Goal: Task Accomplishment & Management: Manage account settings

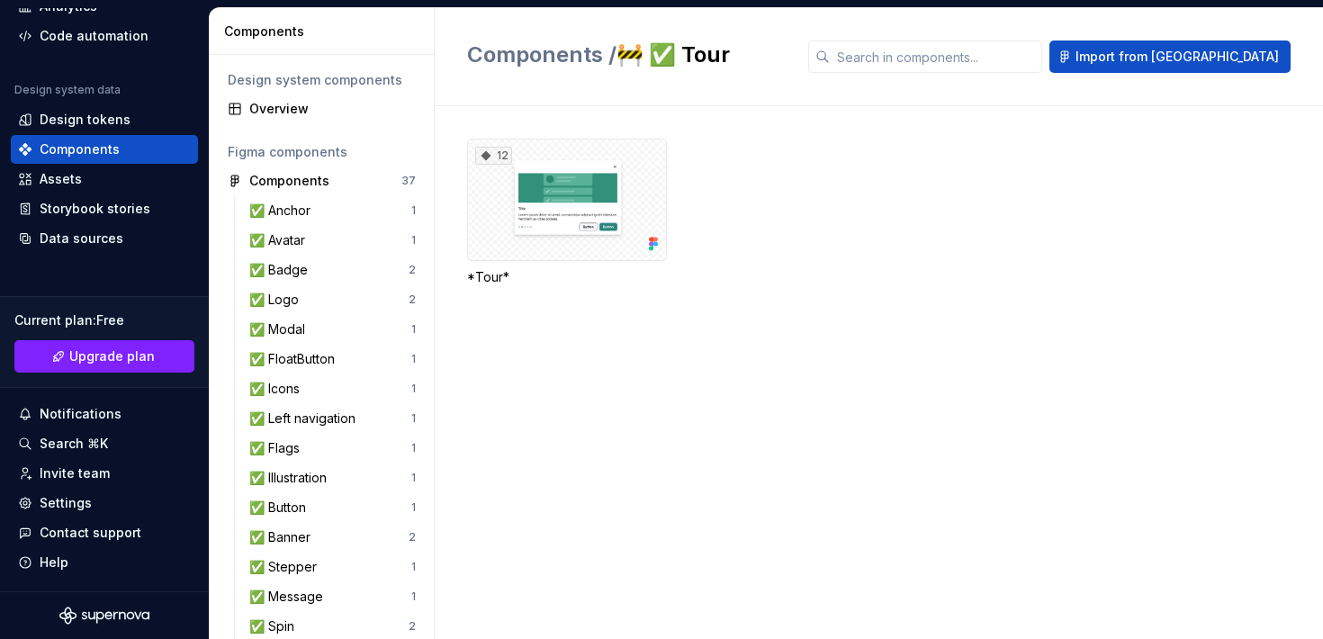
click at [73, 140] on div "Components" at bounding box center [104, 149] width 187 height 29
click at [401, 171] on button "button" at bounding box center [408, 180] width 25 height 25
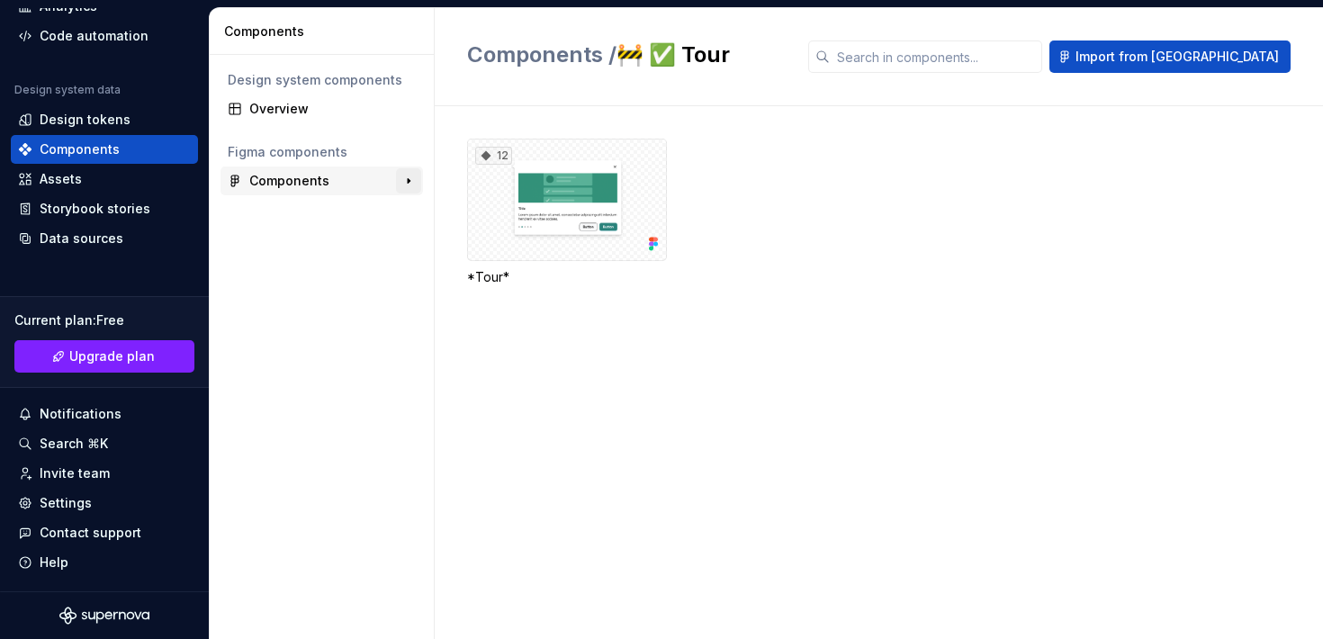
click at [411, 182] on button "button" at bounding box center [408, 180] width 25 height 25
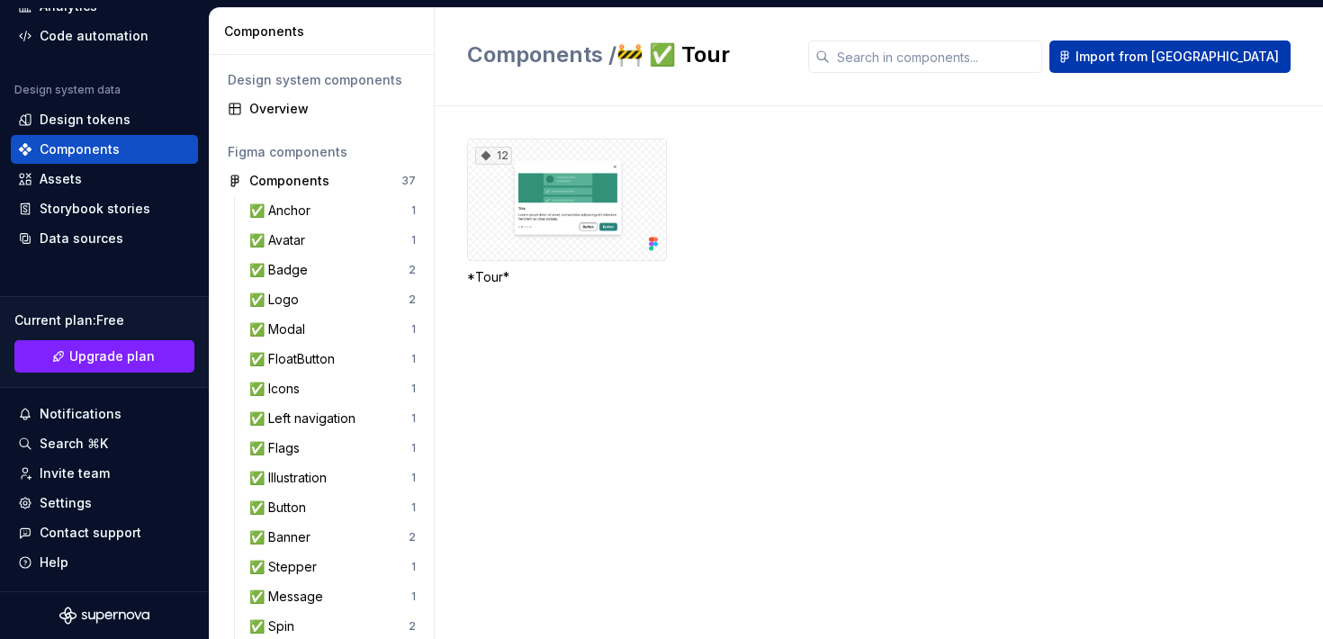
click at [1208, 55] on span "Import from [GEOGRAPHIC_DATA]" at bounding box center [1177, 57] width 203 height 18
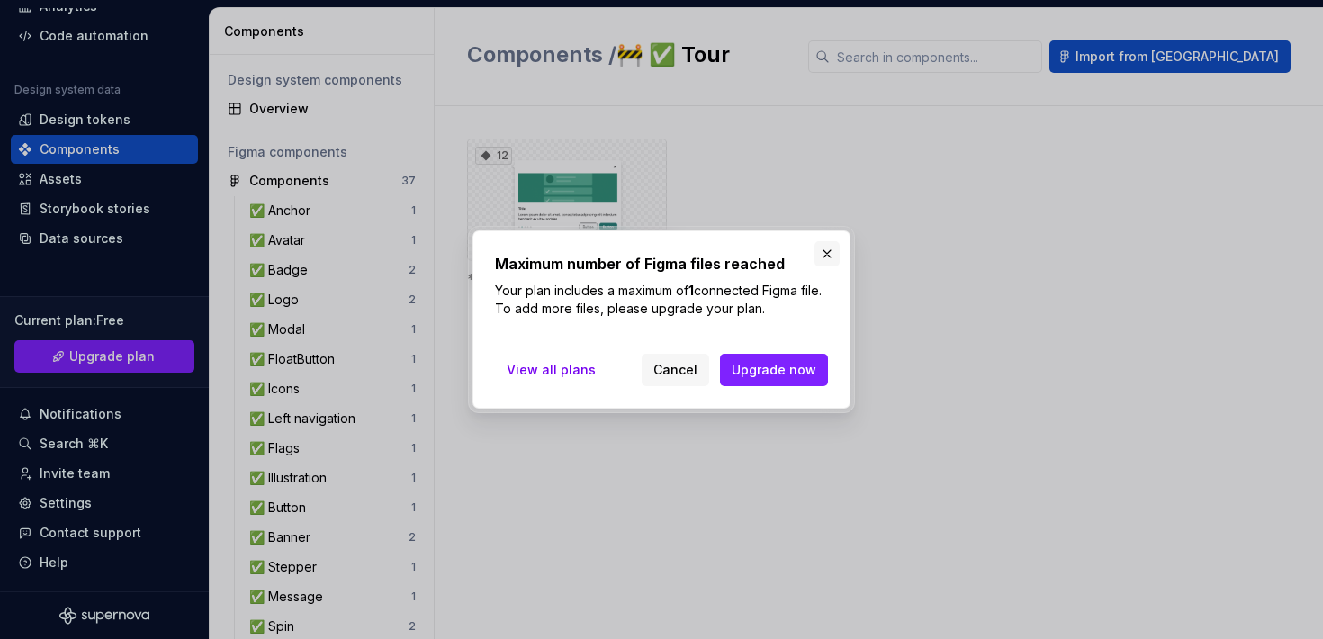
click at [827, 248] on button "button" at bounding box center [827, 253] width 25 height 25
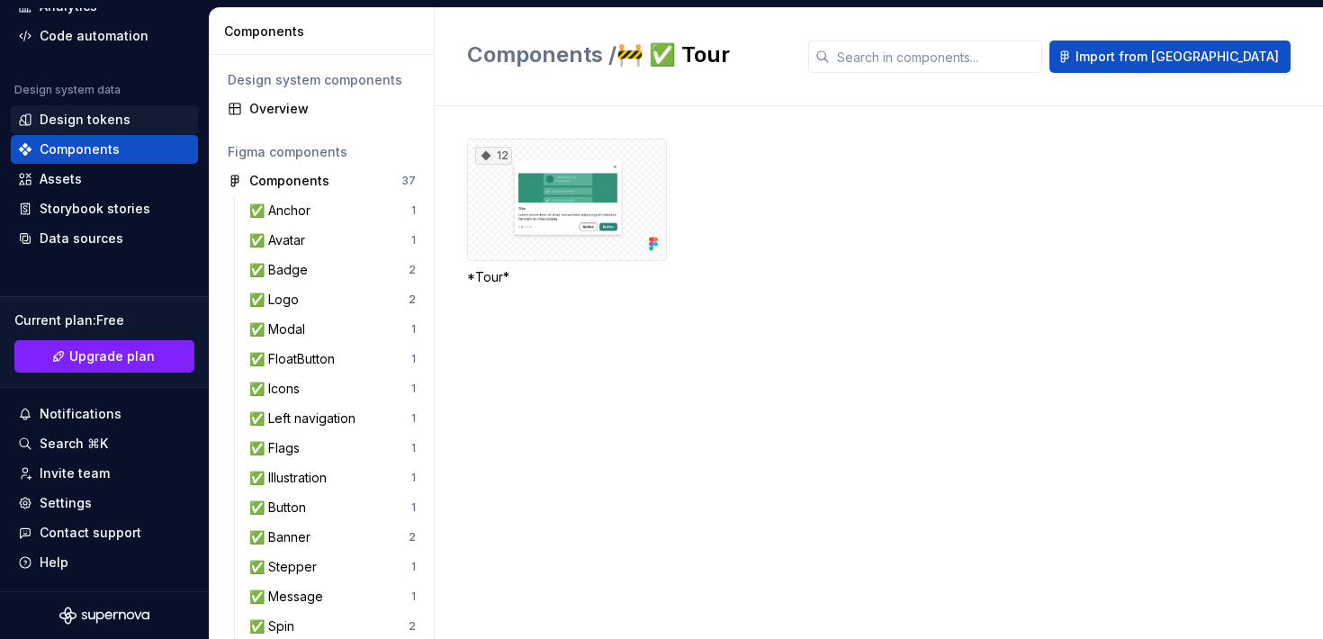
click at [96, 123] on div "Design tokens" at bounding box center [85, 120] width 91 height 18
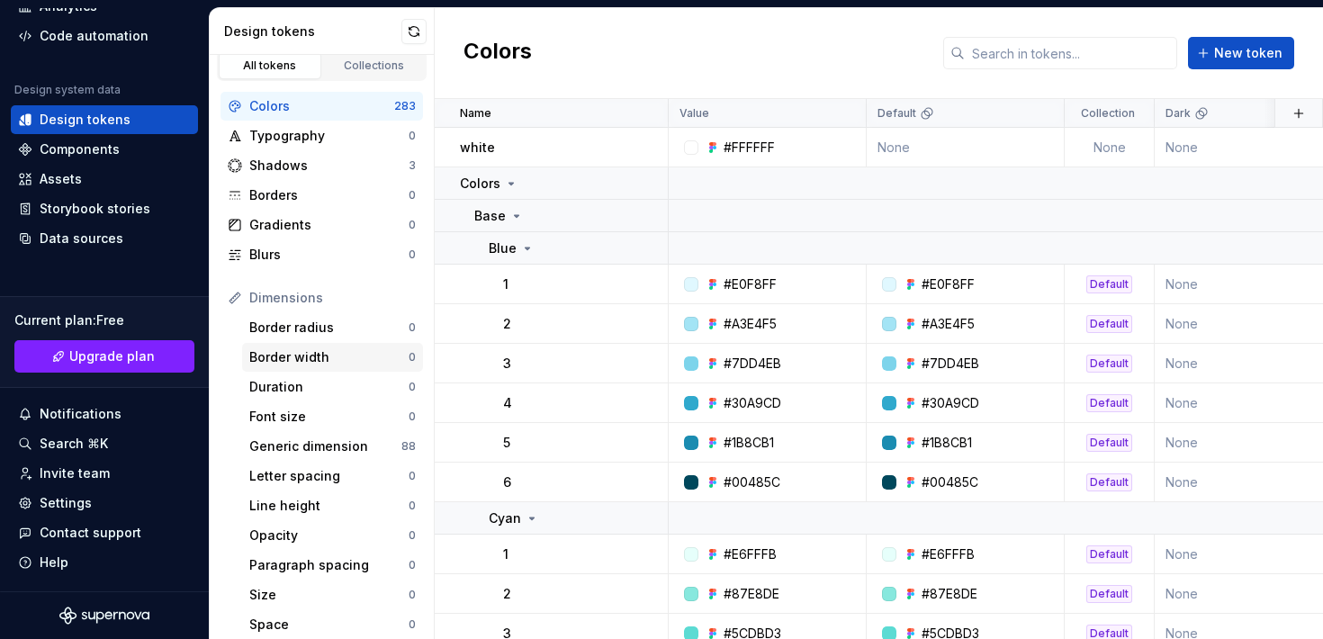
scroll to position [13, 0]
click at [286, 132] on div "Typography" at bounding box center [328, 135] width 159 height 18
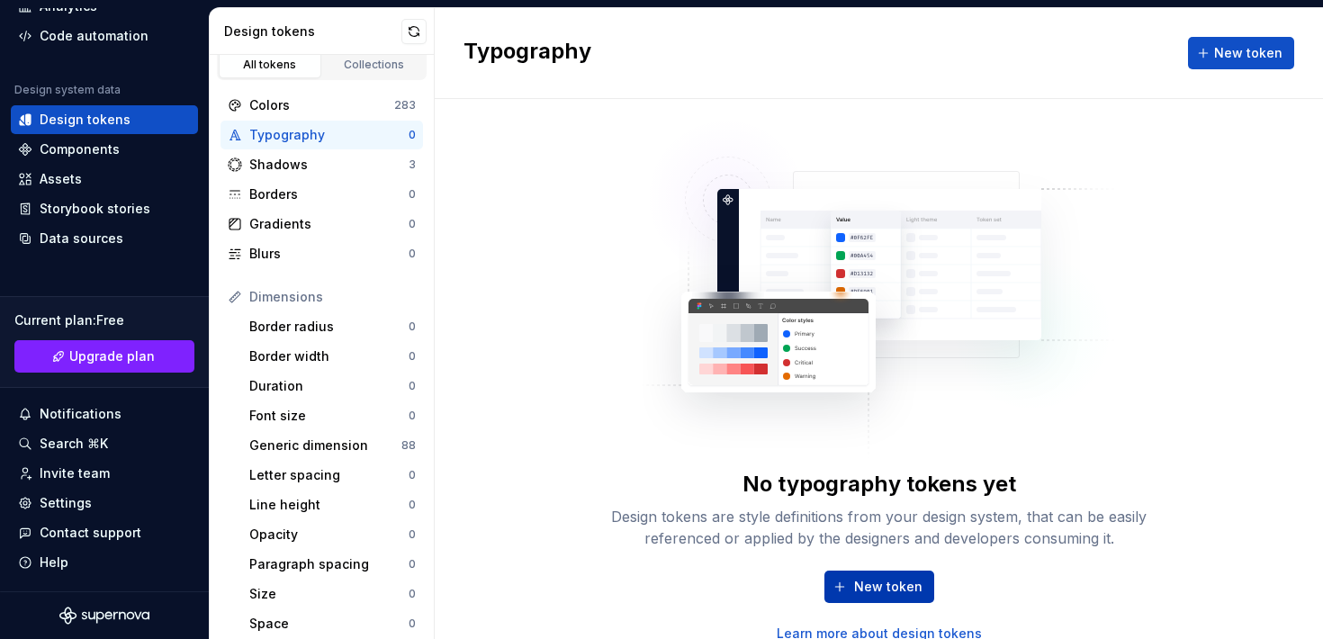
click at [862, 586] on span "New token" at bounding box center [888, 587] width 68 height 18
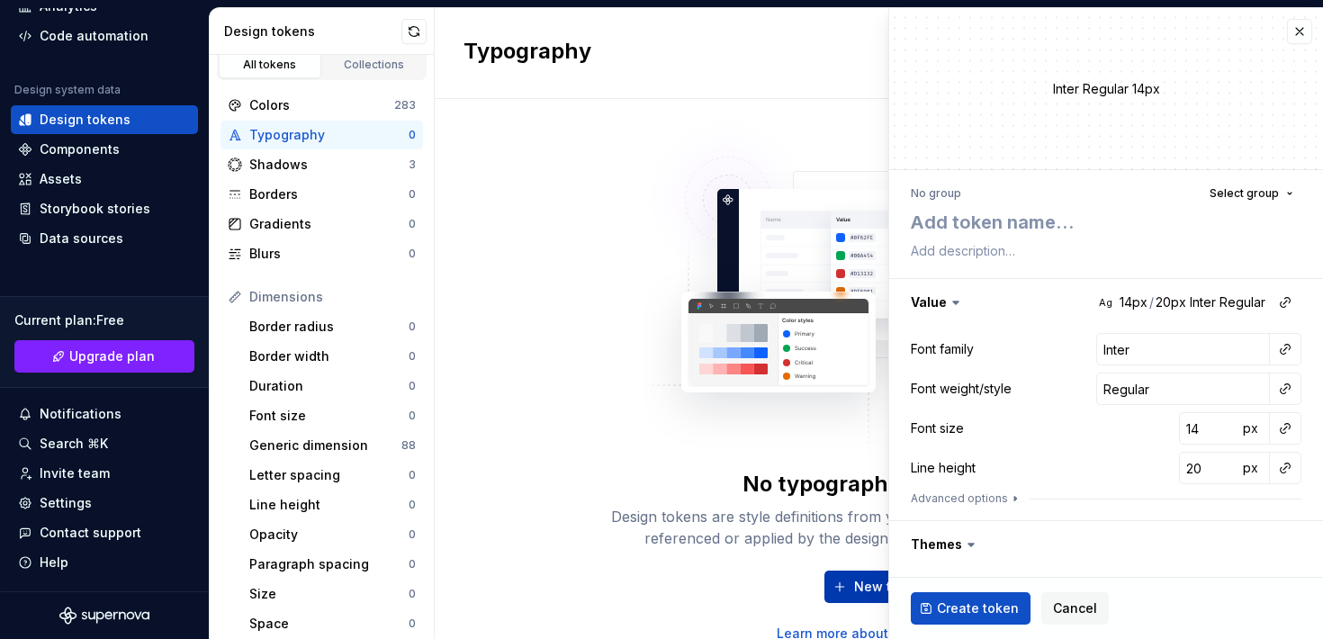
type textarea "*"
click at [1310, 35] on button "button" at bounding box center [1299, 31] width 25 height 25
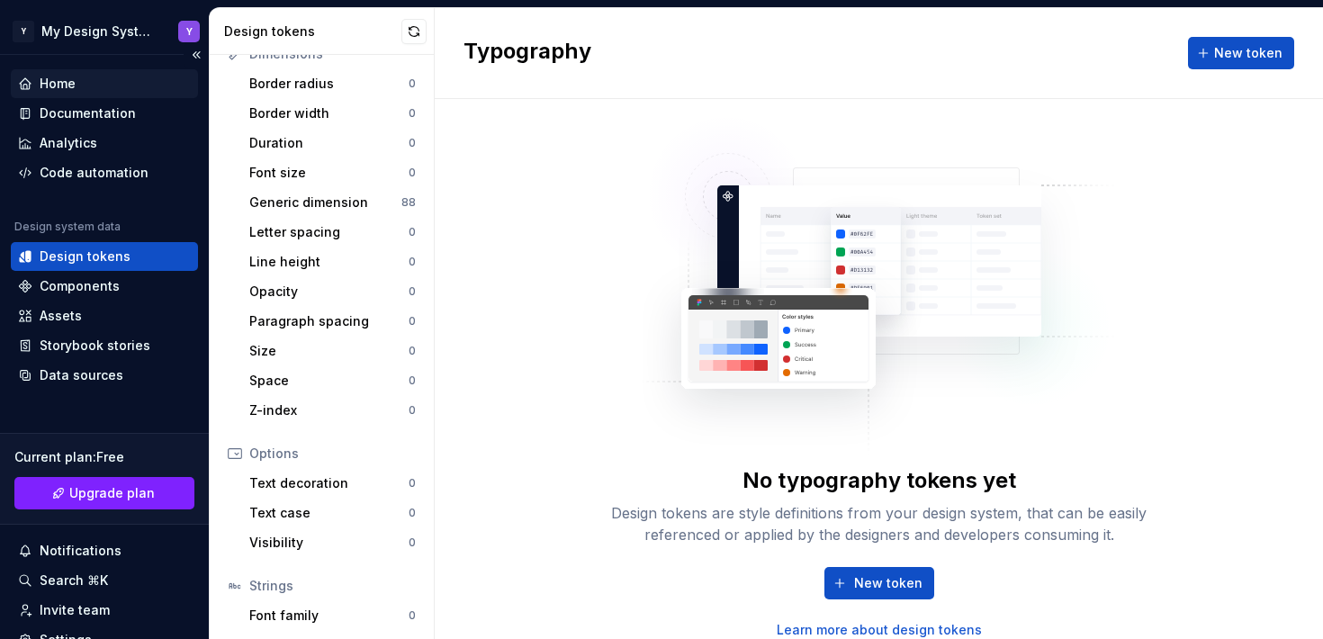
click at [66, 75] on div "Home" at bounding box center [58, 84] width 36 height 18
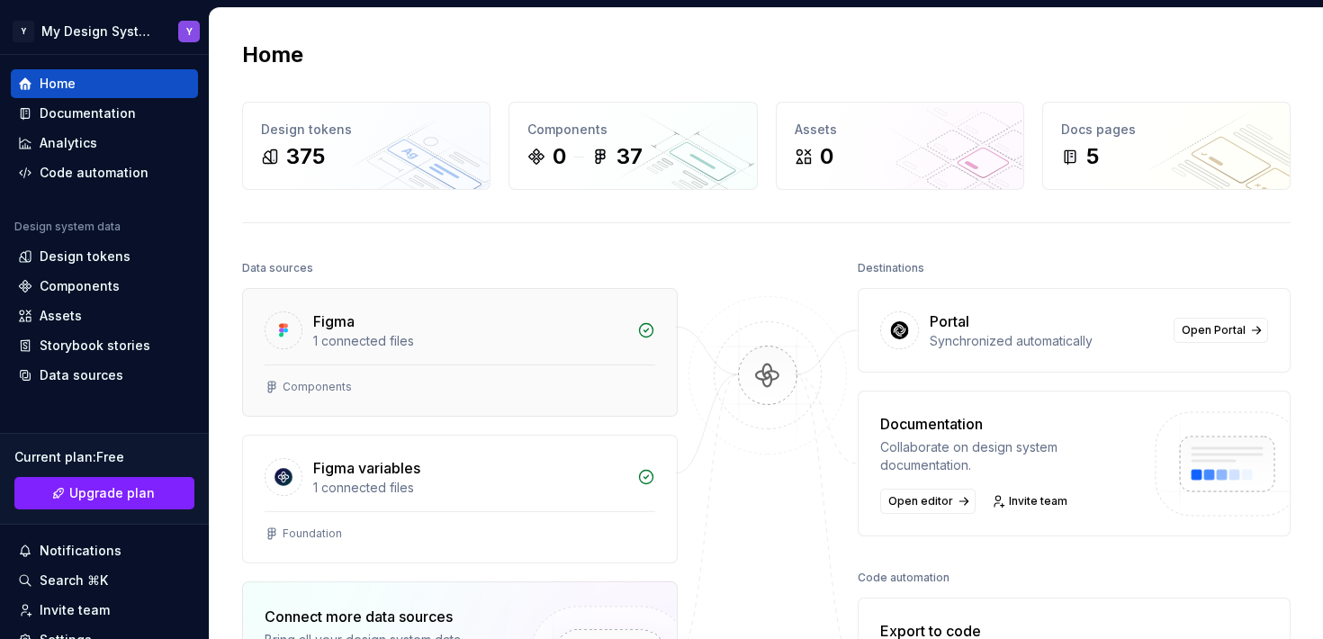
click at [356, 380] on div "Components" at bounding box center [460, 387] width 391 height 14
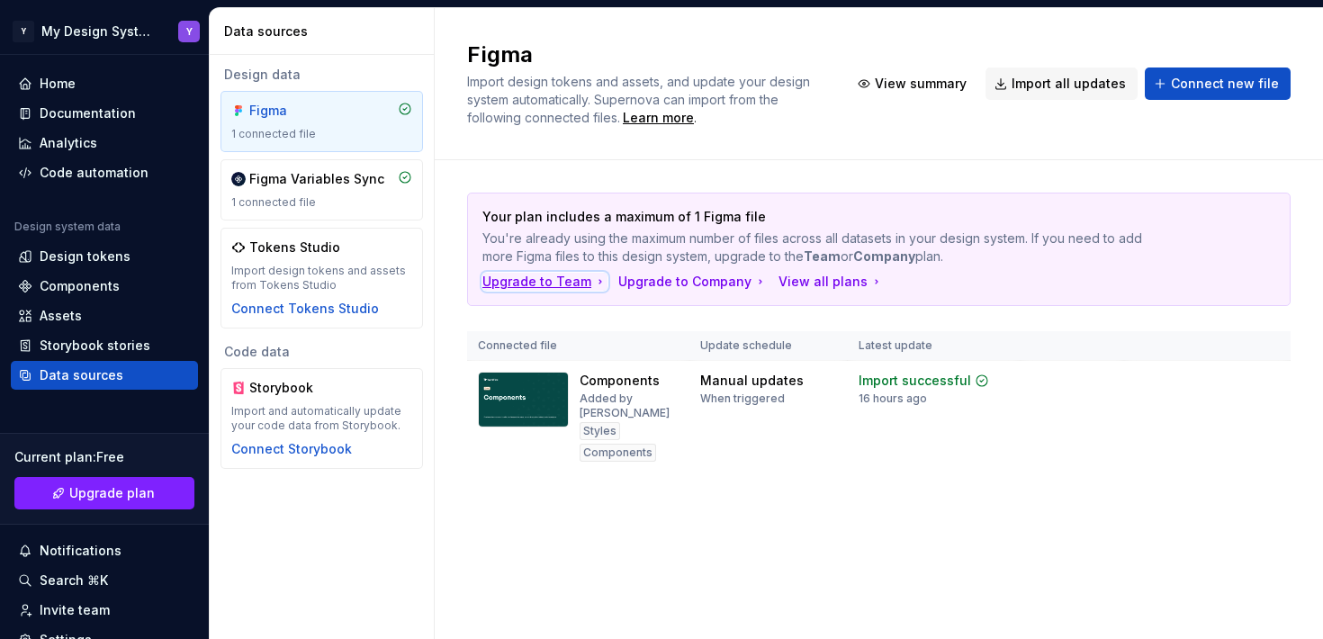
click at [561, 279] on div "Upgrade to Team" at bounding box center [545, 282] width 125 height 18
click at [804, 281] on div "View all plans" at bounding box center [831, 282] width 105 height 18
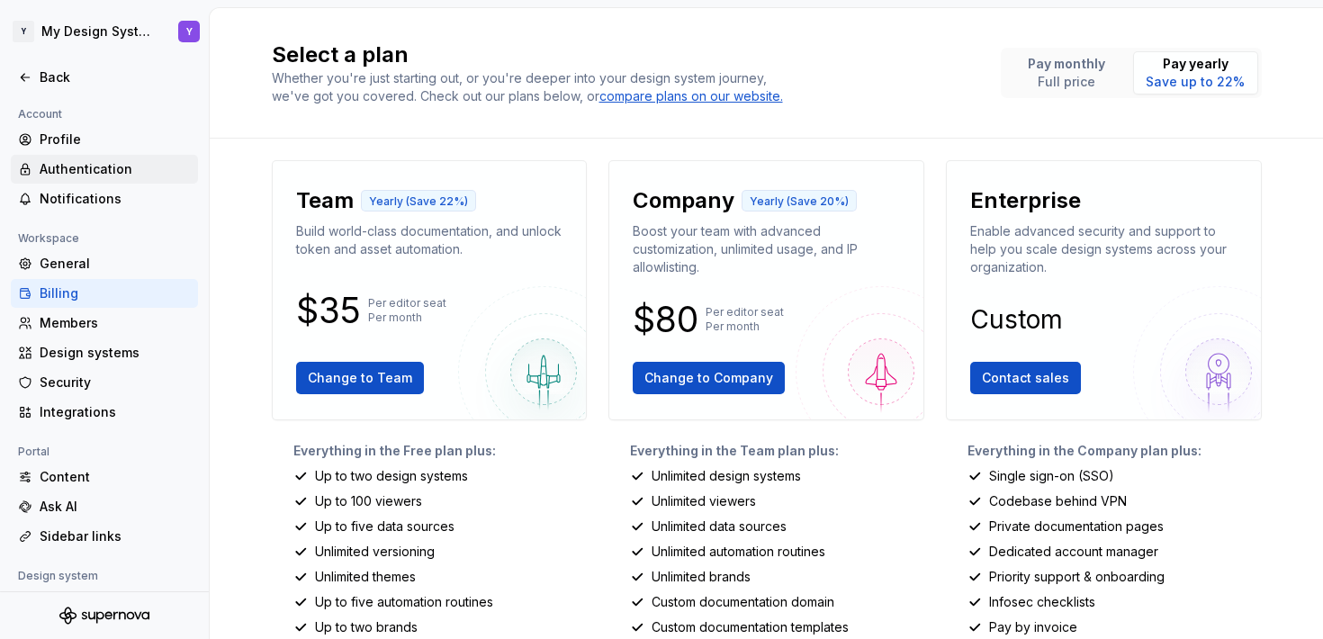
scroll to position [21, 0]
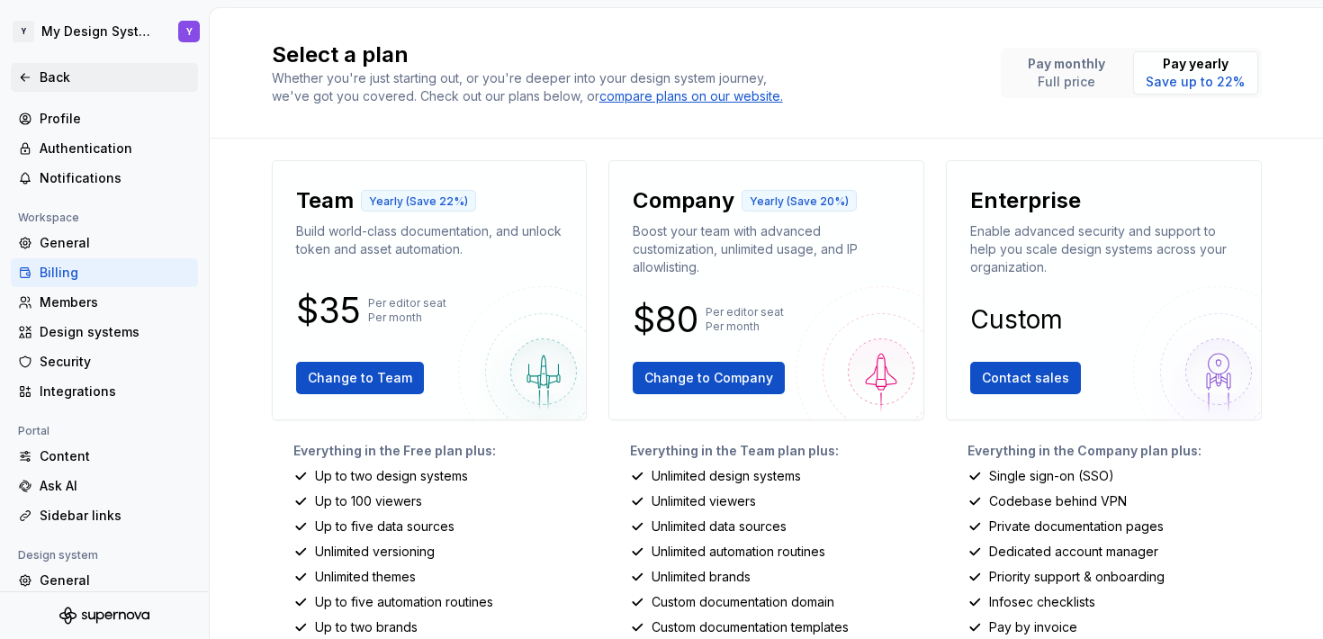
click at [27, 75] on icon at bounding box center [25, 77] width 14 height 14
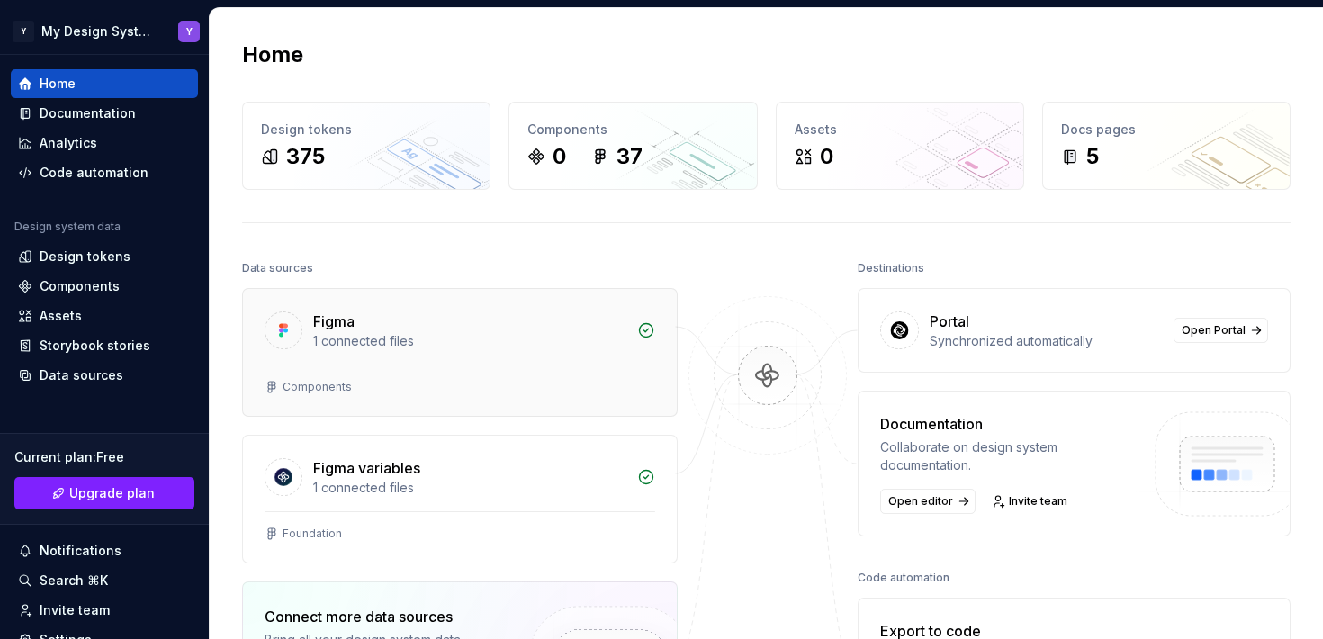
scroll to position [18, 0]
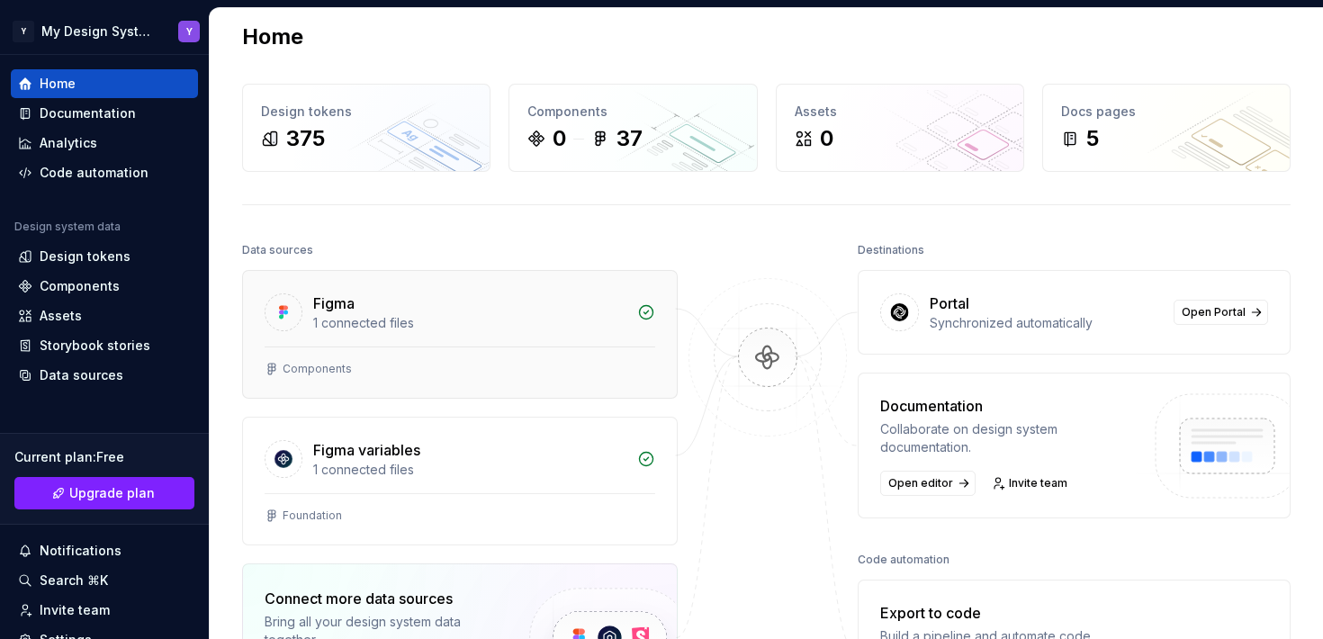
click at [645, 311] on icon at bounding box center [646, 312] width 18 height 18
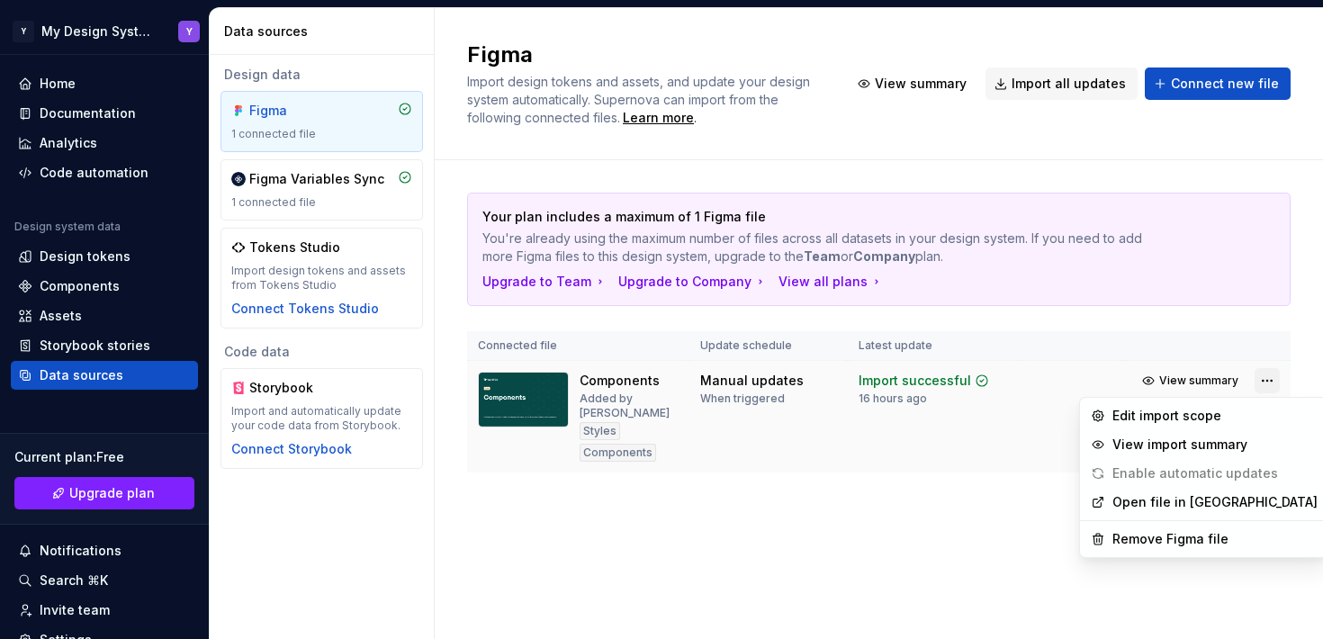
click at [1268, 381] on html "Y My Design System Y Home Documentation Analytics Code automation Design system…" at bounding box center [661, 319] width 1323 height 639
click at [1160, 532] on div "Remove Figma file" at bounding box center [1215, 539] width 205 height 18
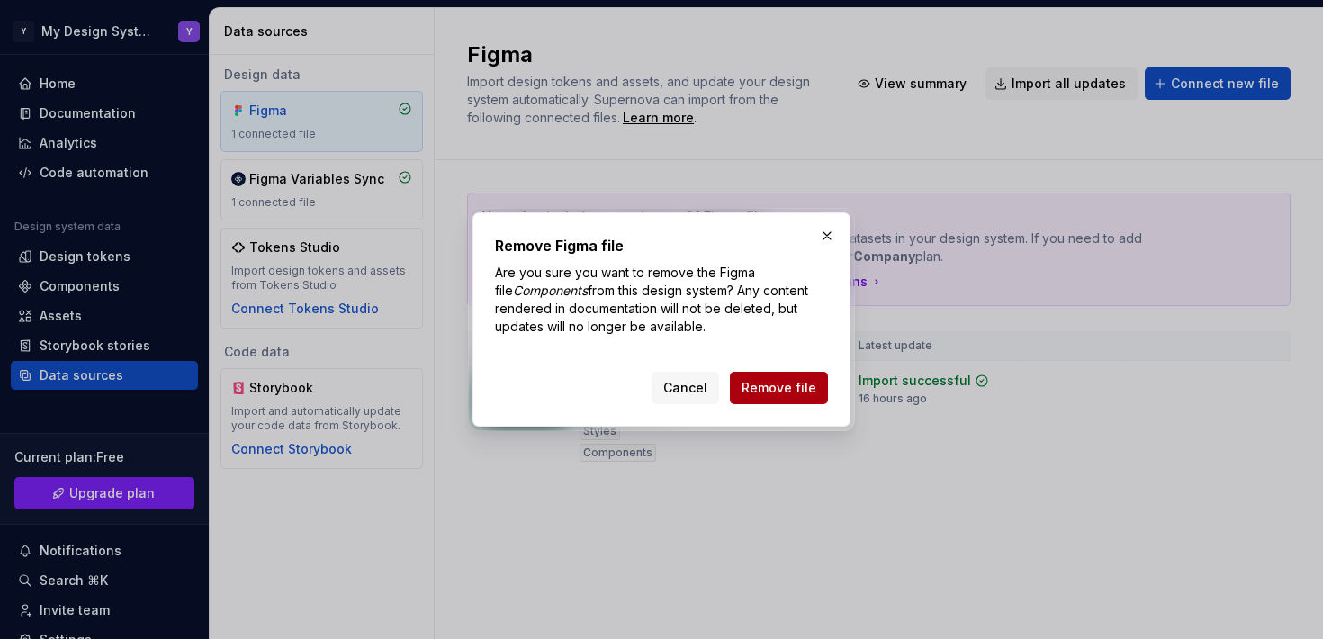
click at [800, 386] on span "Remove file" at bounding box center [779, 388] width 75 height 18
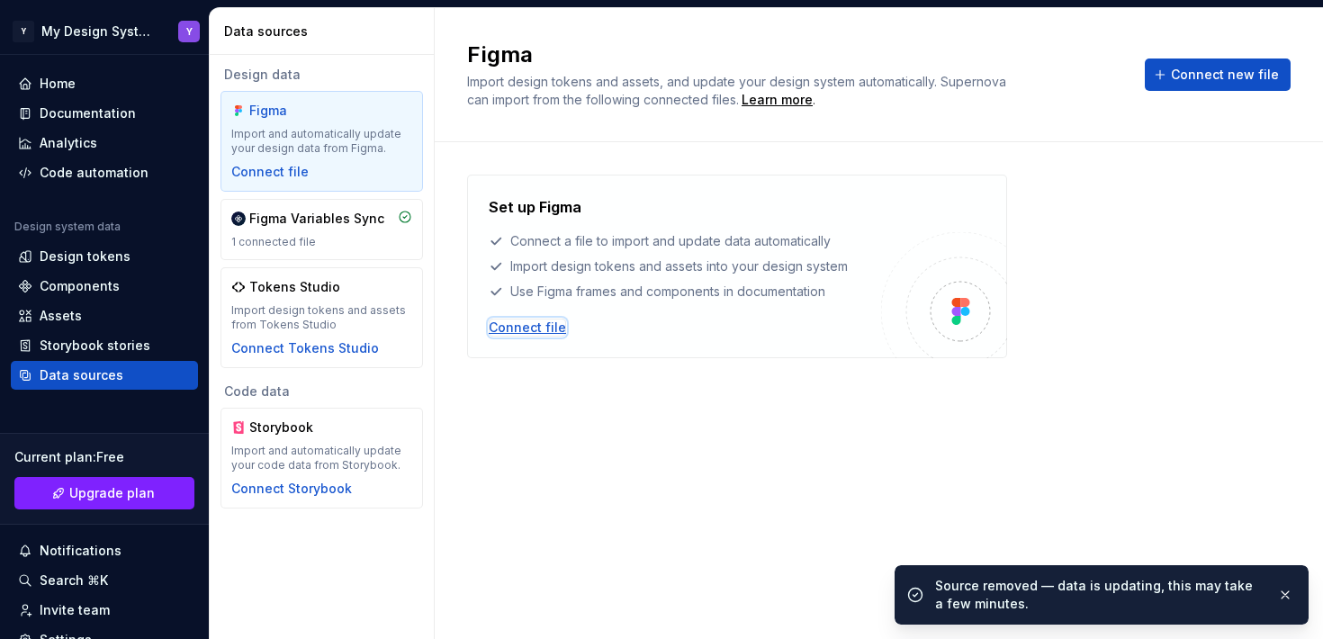
click at [517, 326] on div "Connect file" at bounding box center [527, 328] width 77 height 18
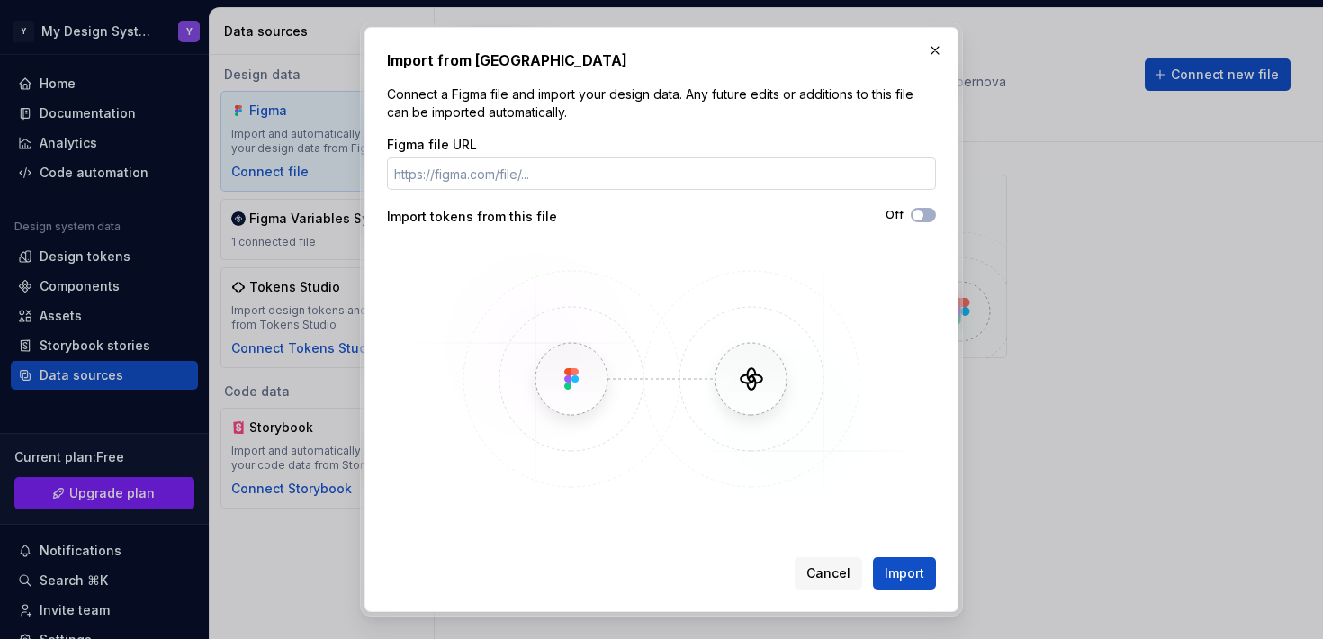
click at [481, 171] on input "Figma file URL" at bounding box center [661, 174] width 549 height 32
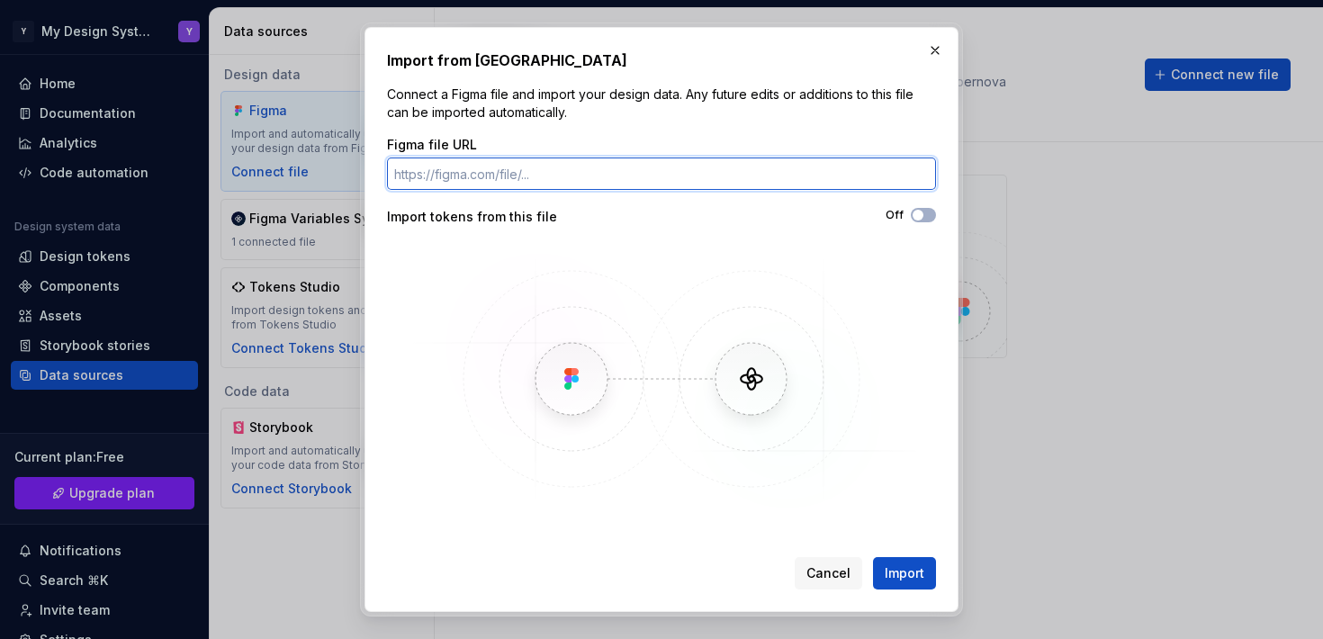
click at [564, 176] on input "Figma file URL" at bounding box center [661, 174] width 549 height 32
paste input "[URL][DOMAIN_NAME]"
type input "[URL][DOMAIN_NAME]"
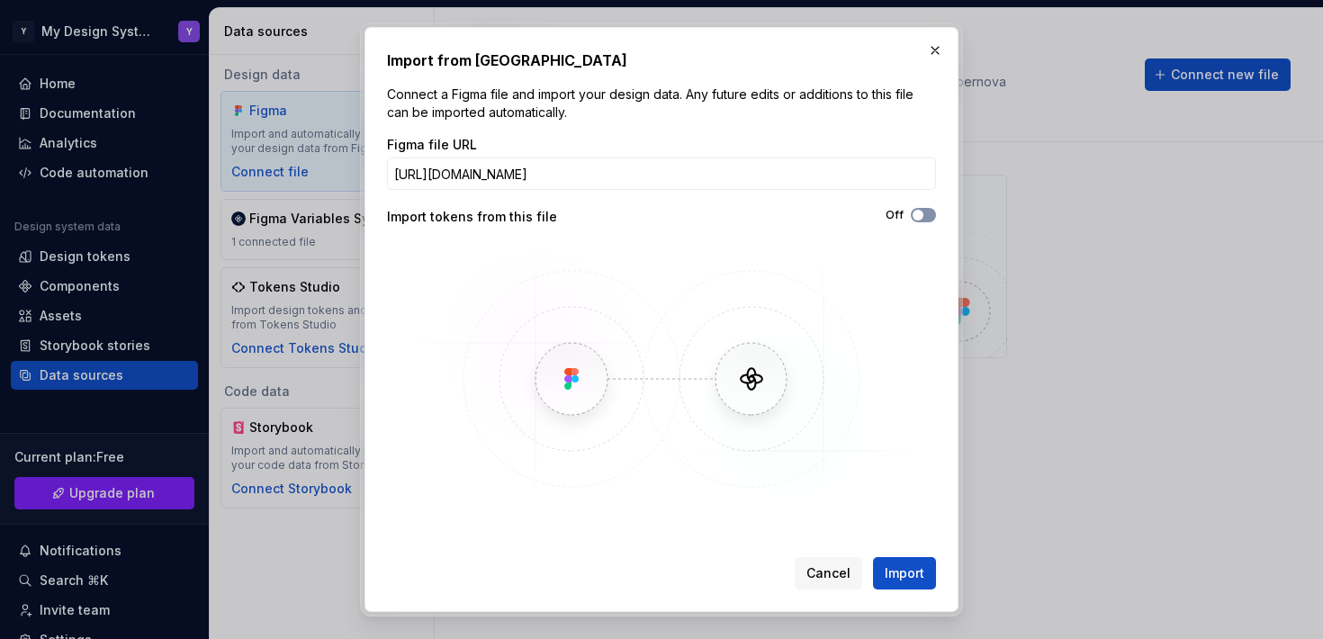
scroll to position [0, 0]
click at [919, 216] on span "button" at bounding box center [918, 215] width 11 height 11
click at [910, 572] on span "Import" at bounding box center [905, 573] width 40 height 18
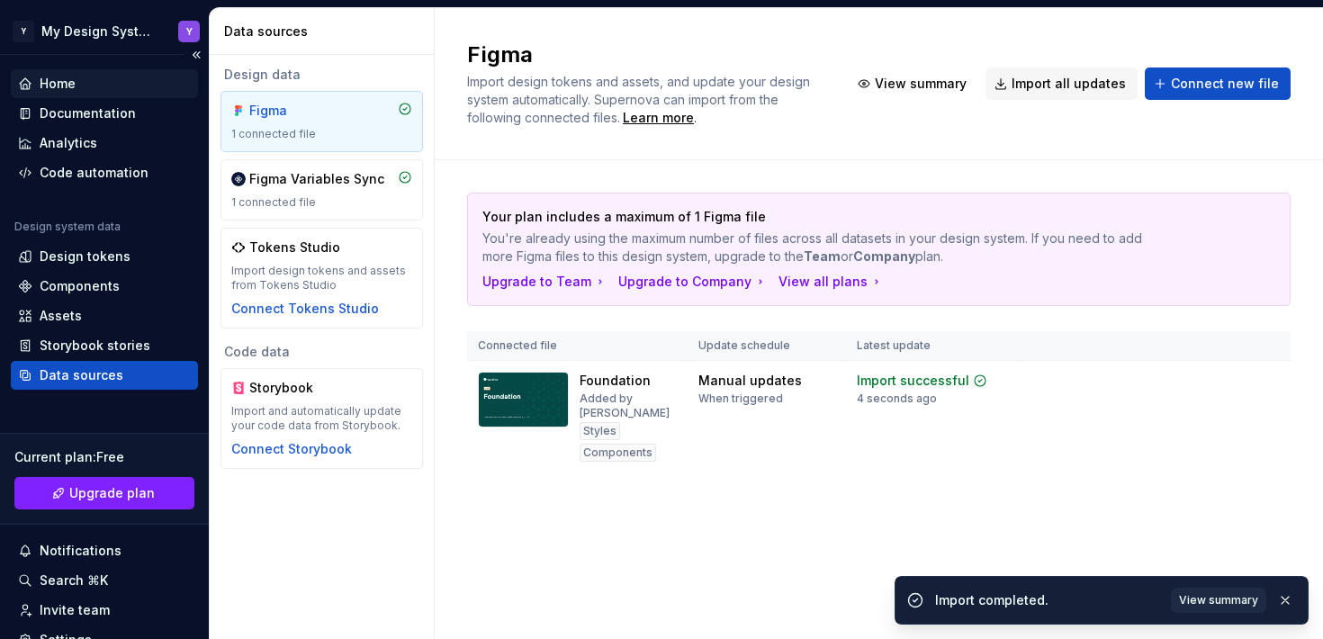
click at [63, 82] on div "Home" at bounding box center [58, 84] width 36 height 18
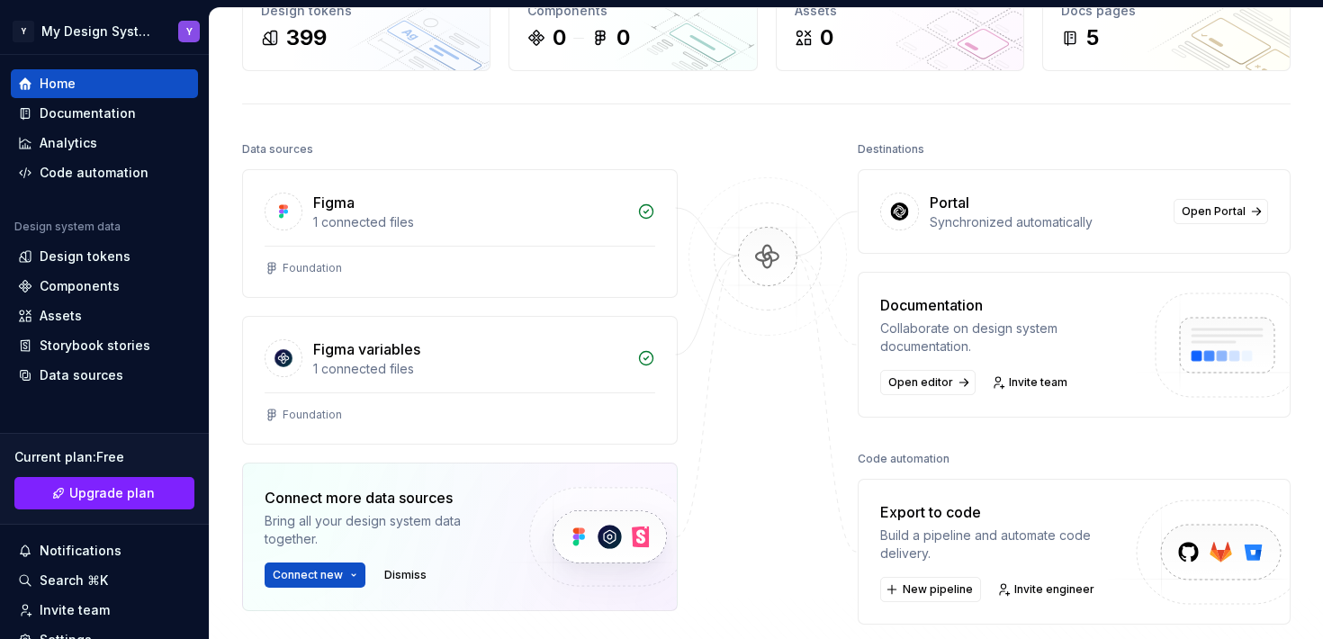
scroll to position [118, 0]
click at [102, 244] on div "Design tokens" at bounding box center [104, 256] width 187 height 29
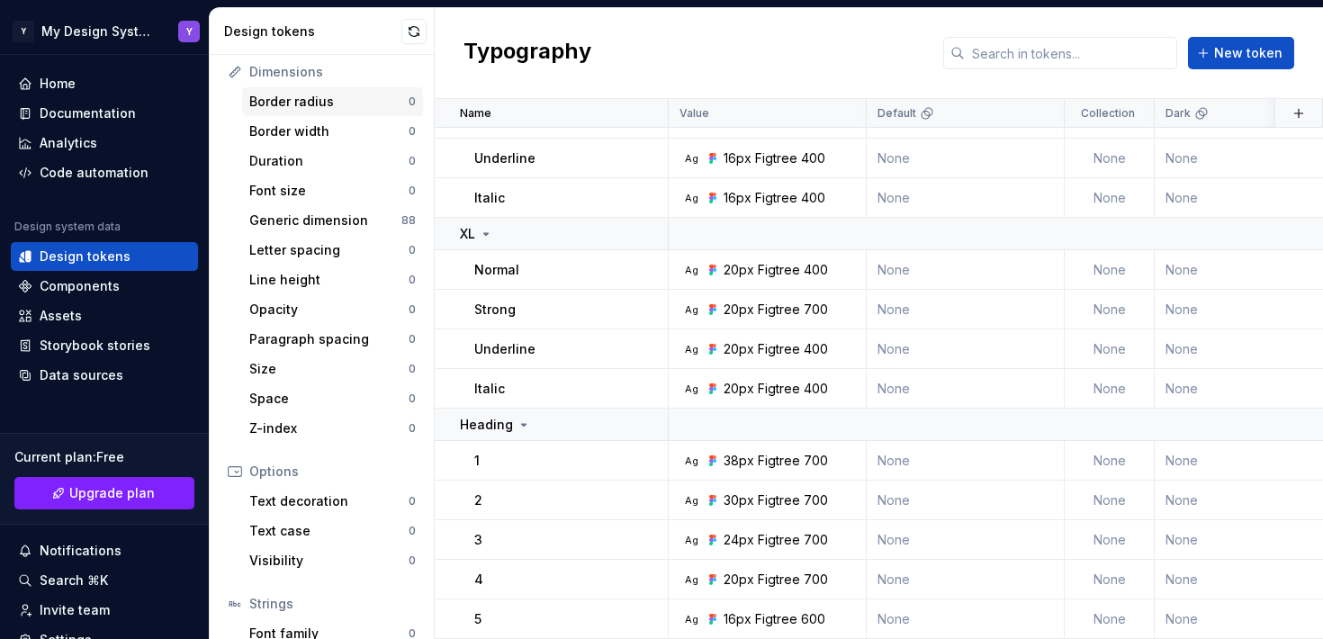
scroll to position [16, 0]
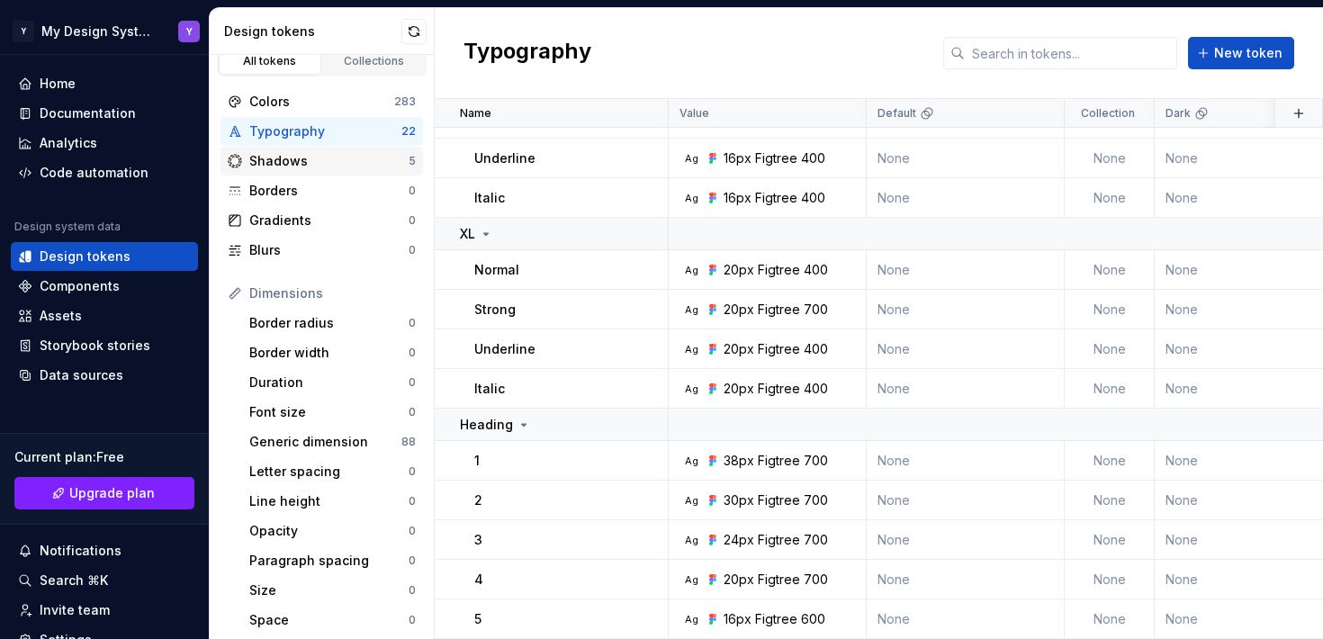
click at [283, 158] on div "Shadows" at bounding box center [328, 161] width 159 height 18
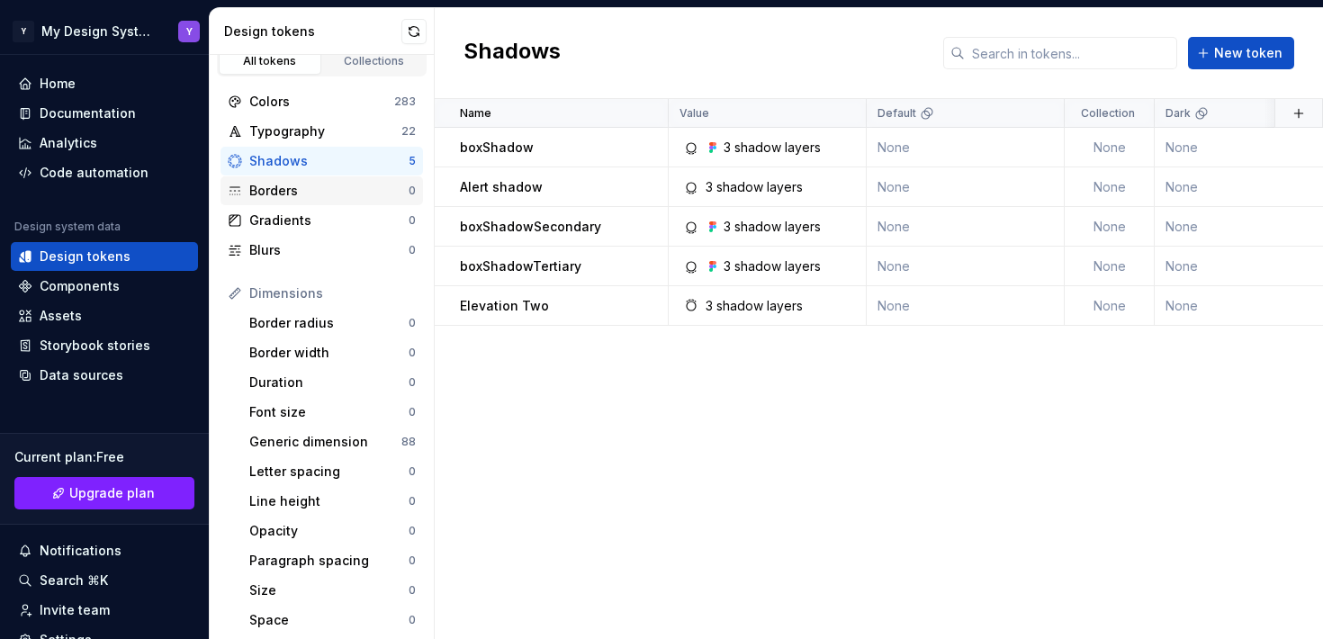
click at [277, 193] on div "Borders" at bounding box center [328, 191] width 159 height 18
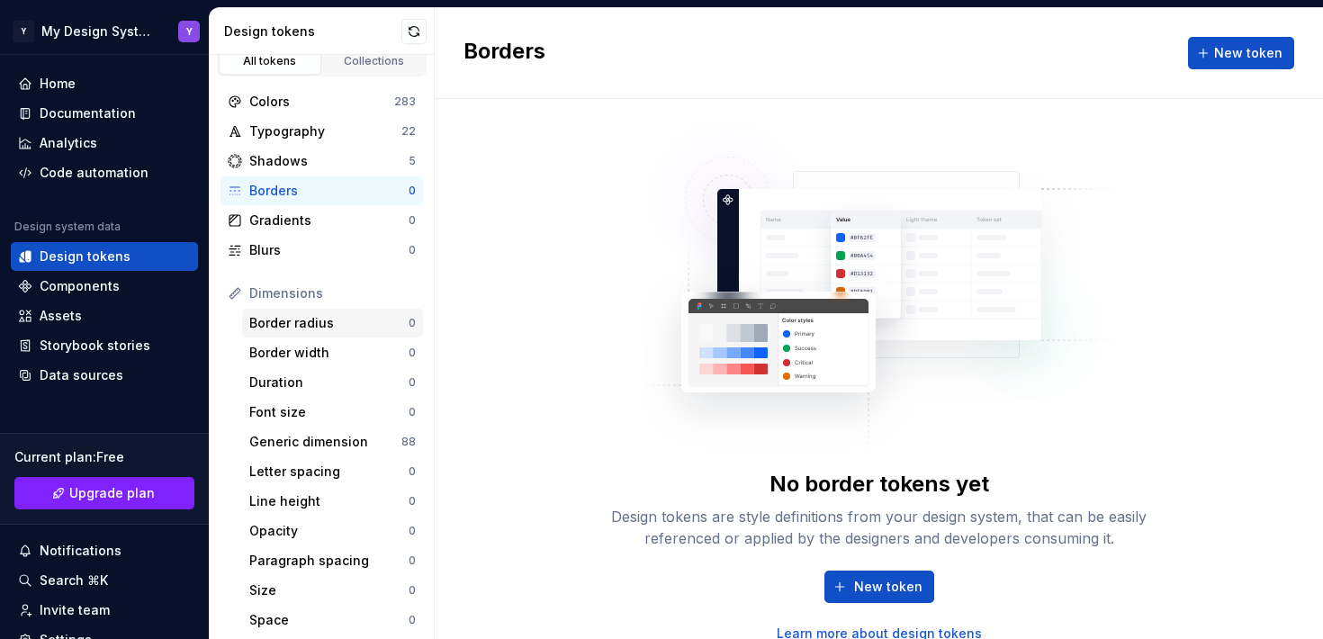
click at [301, 319] on div "Border radius" at bounding box center [328, 323] width 159 height 18
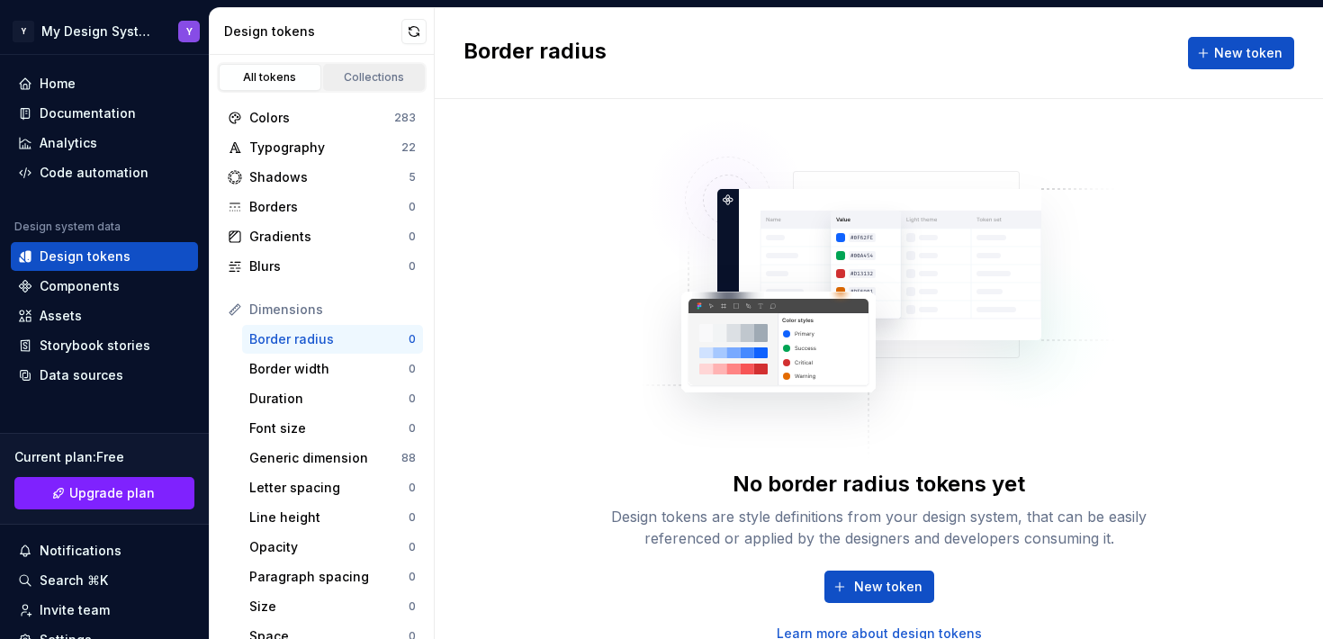
click at [349, 84] on div "Collections" at bounding box center [374, 77] width 90 height 14
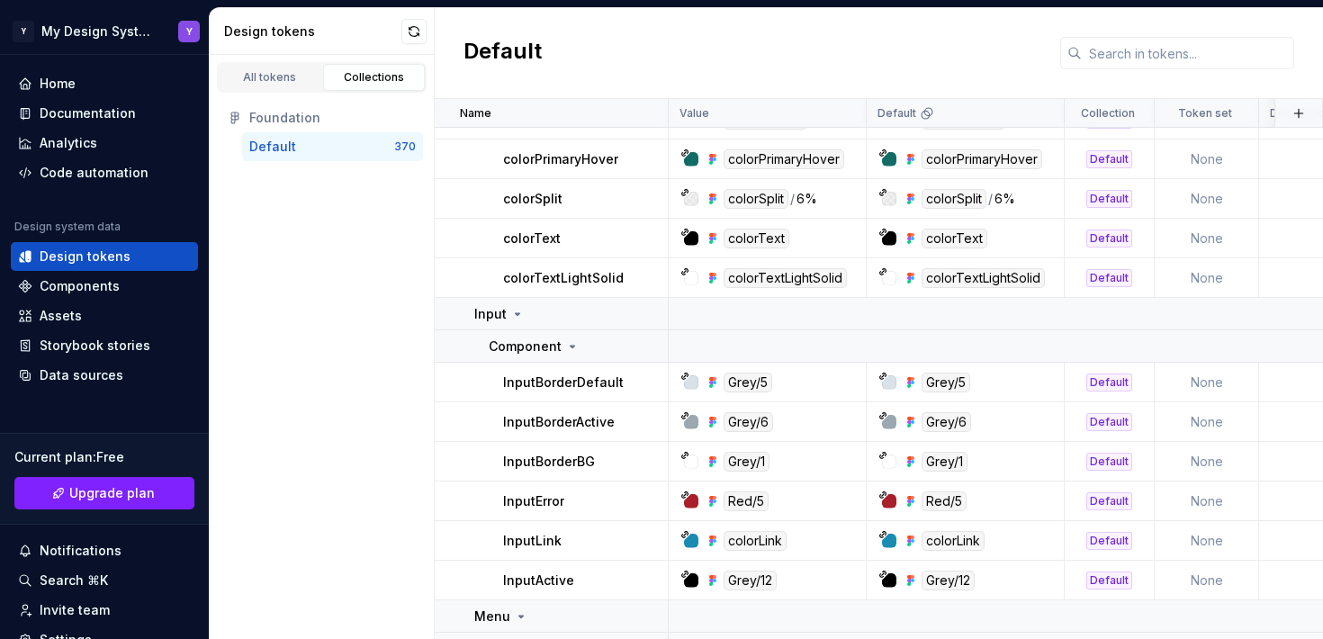
scroll to position [11902, 0]
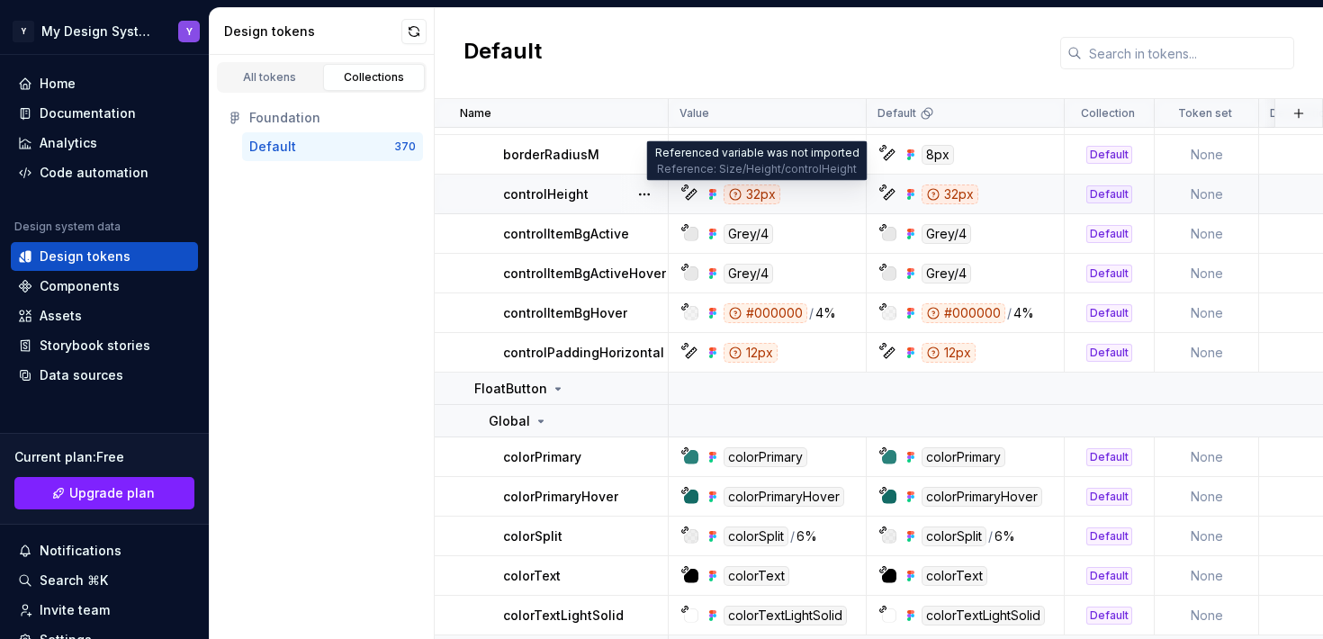
click at [753, 197] on div "32px" at bounding box center [752, 195] width 57 height 20
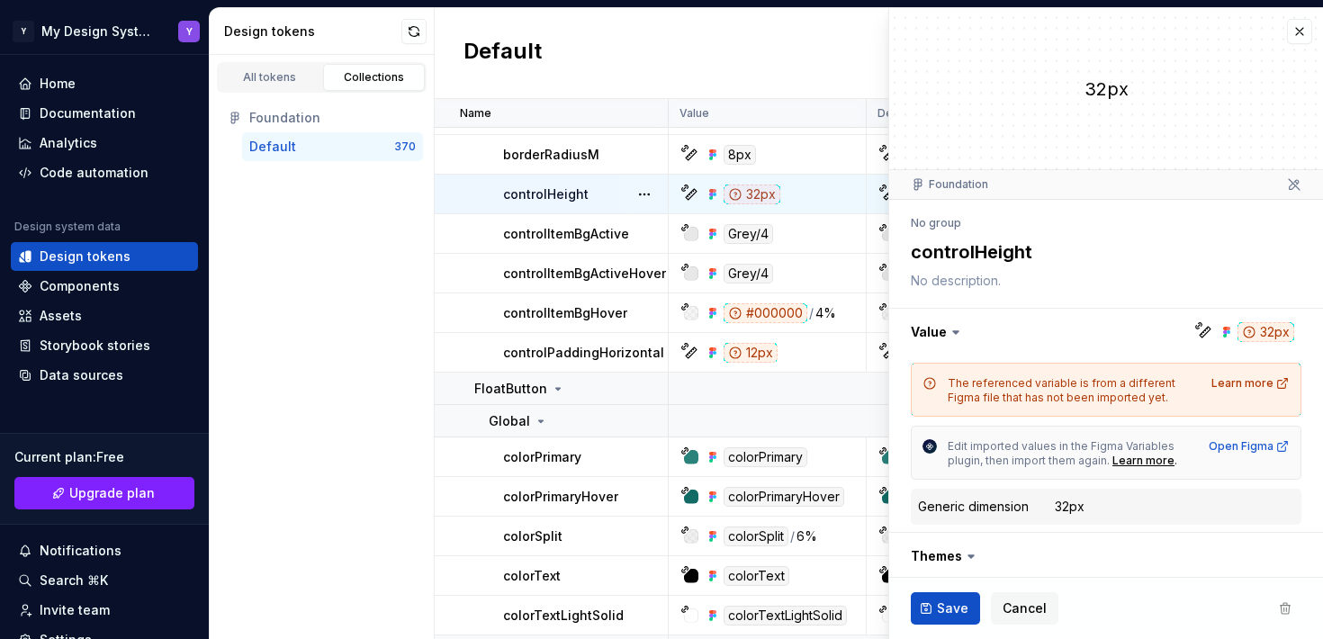
scroll to position [115, 0]
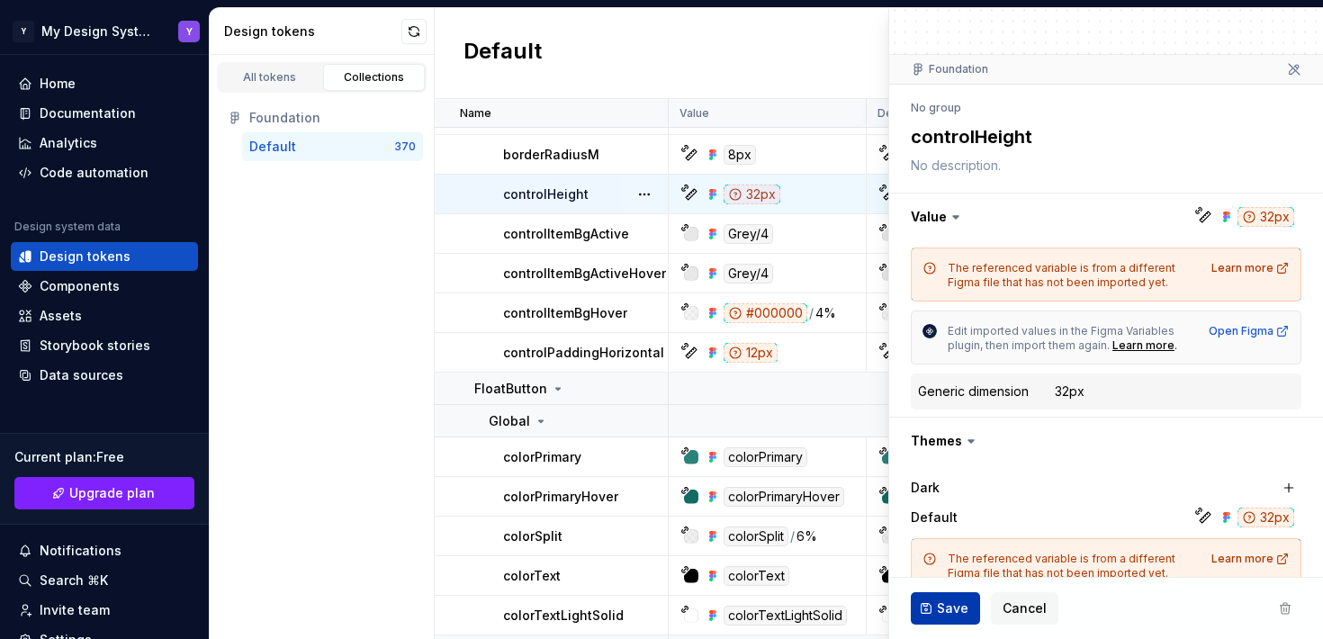
click at [936, 612] on button "Save" at bounding box center [945, 608] width 69 height 32
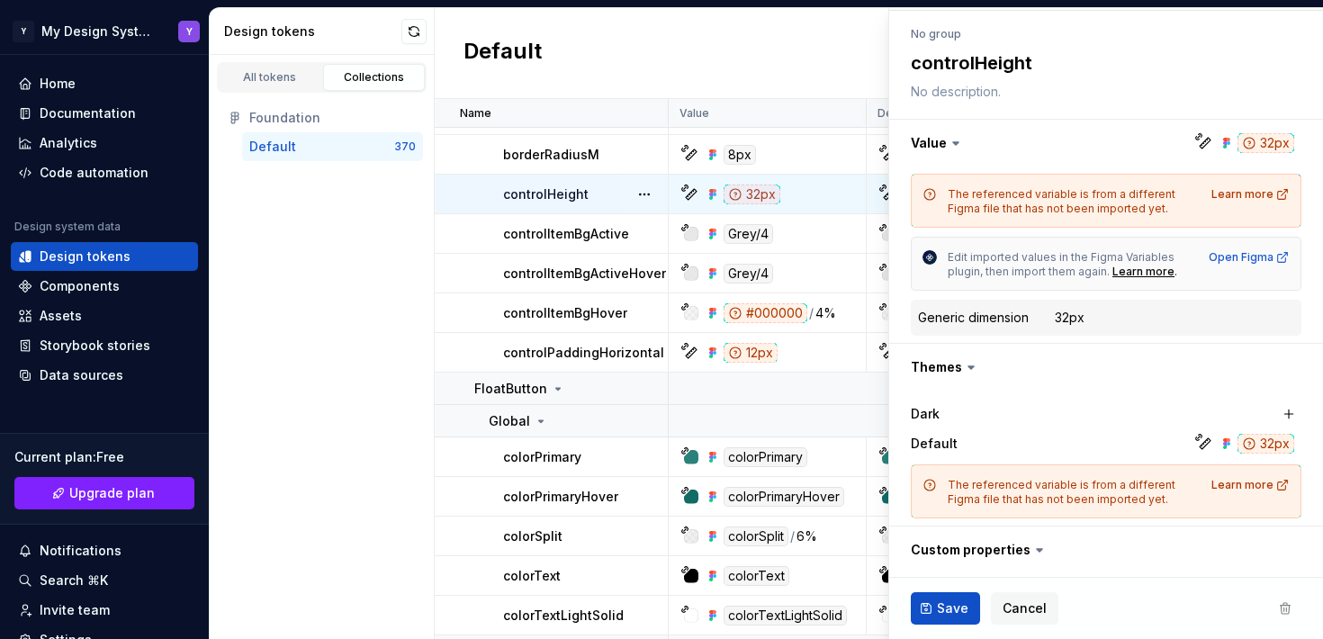
scroll to position [291, 0]
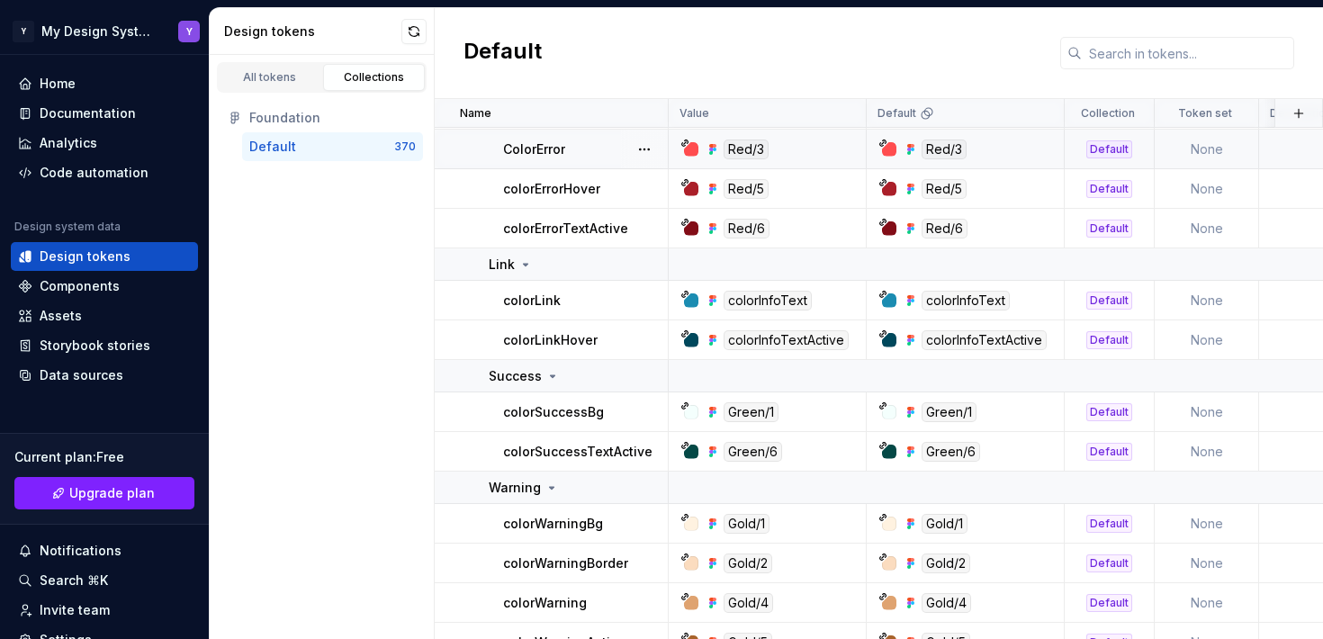
scroll to position [3979, 0]
click at [1203, 150] on td "None" at bounding box center [1207, 151] width 104 height 40
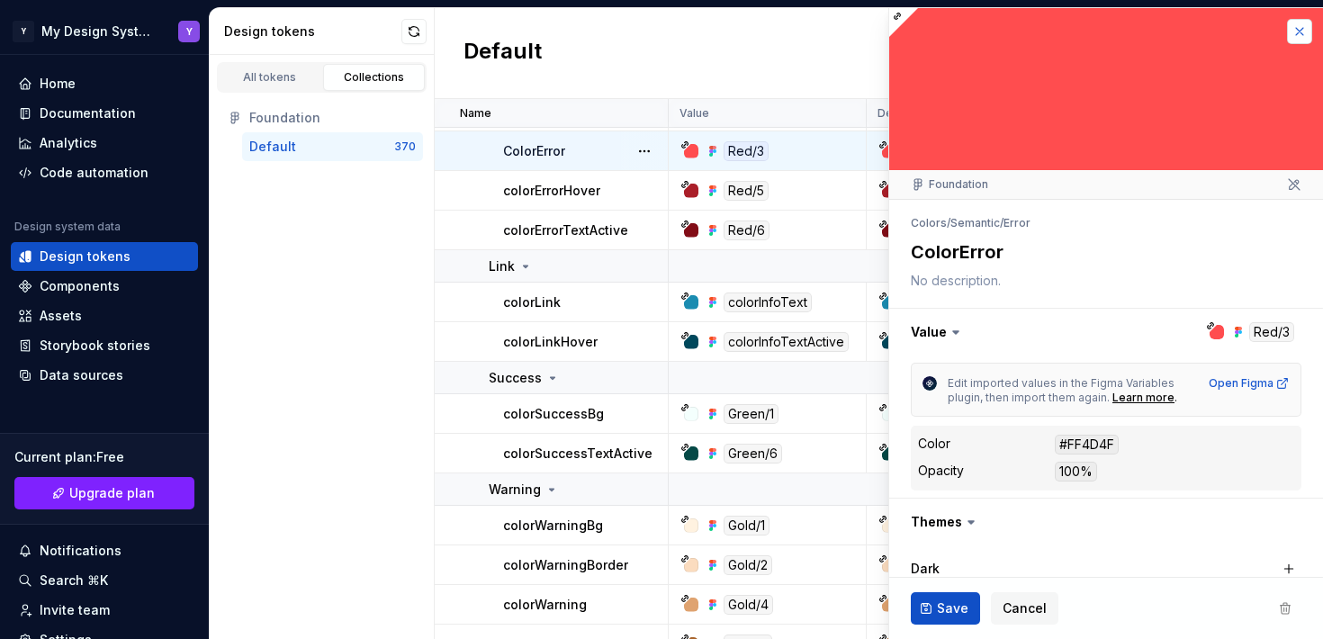
click at [1301, 31] on button "button" at bounding box center [1299, 31] width 25 height 25
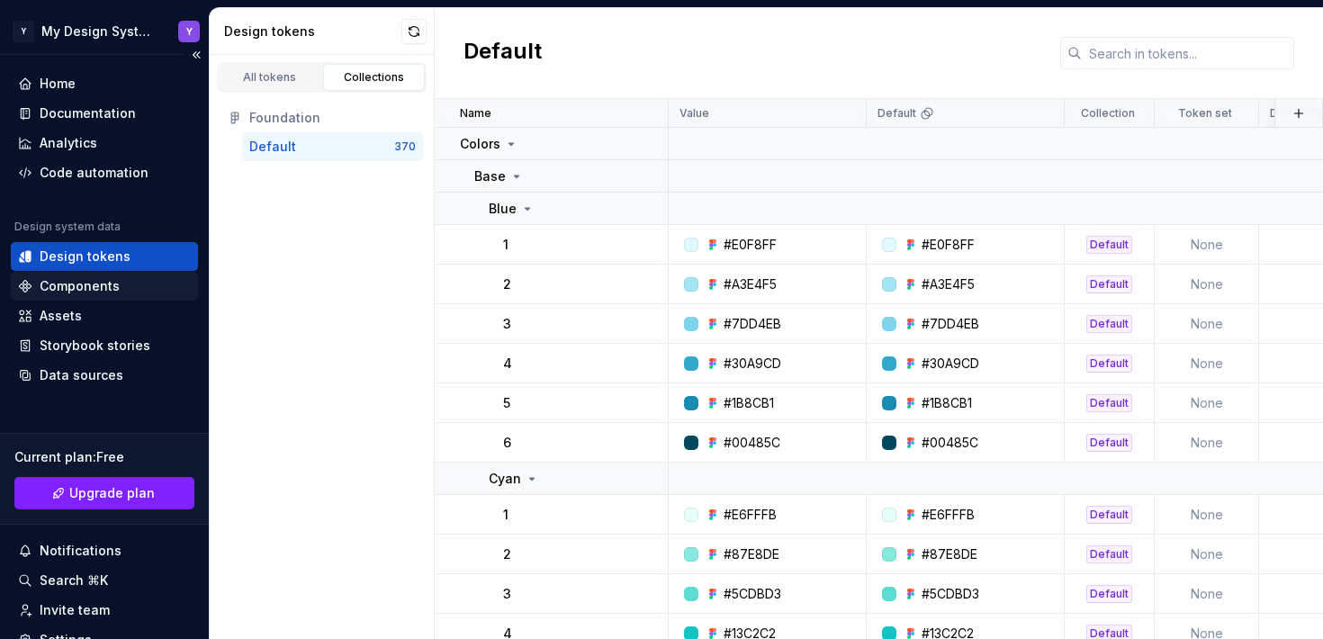
click at [89, 284] on div "Components" at bounding box center [80, 286] width 80 height 18
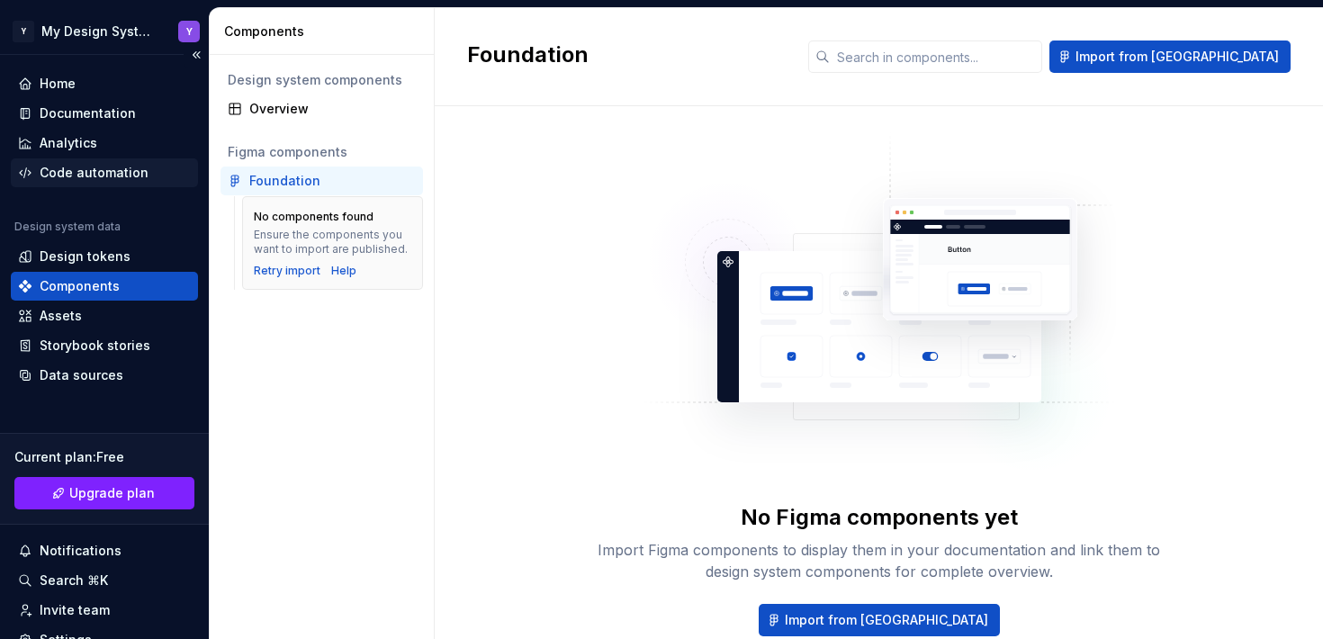
click at [64, 174] on div "Code automation" at bounding box center [94, 173] width 109 height 18
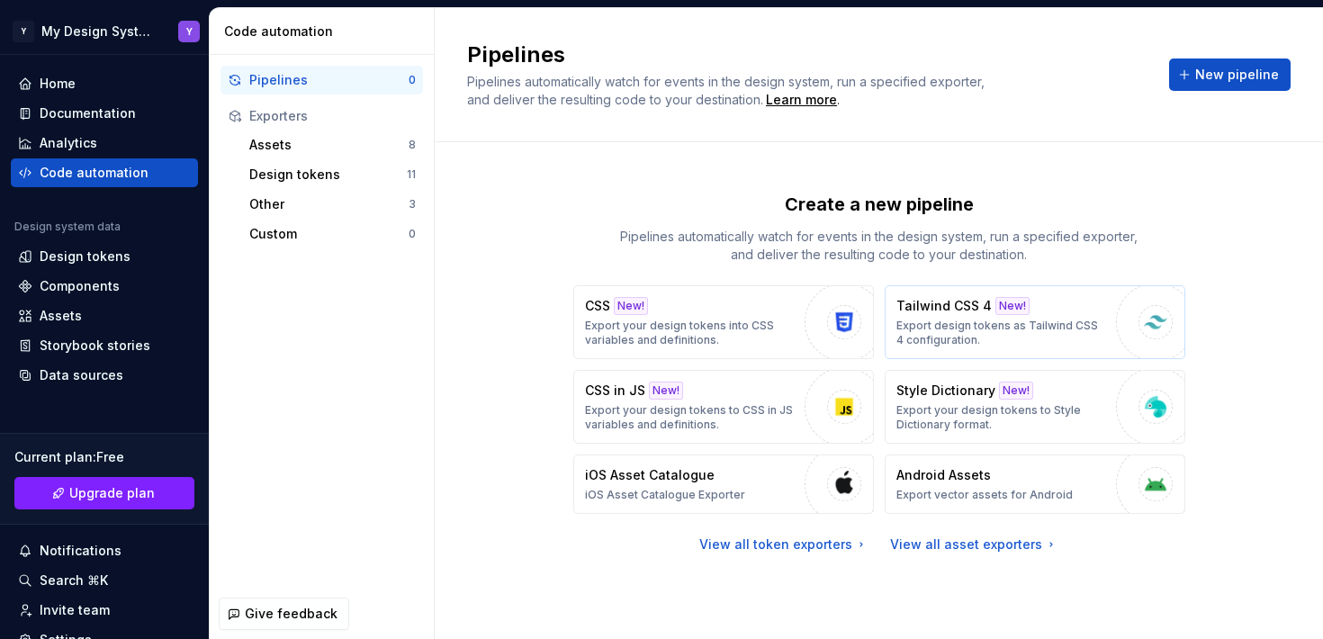
click at [939, 319] on p "Export design tokens as Tailwind CSS 4 configuration." at bounding box center [1002, 333] width 211 height 29
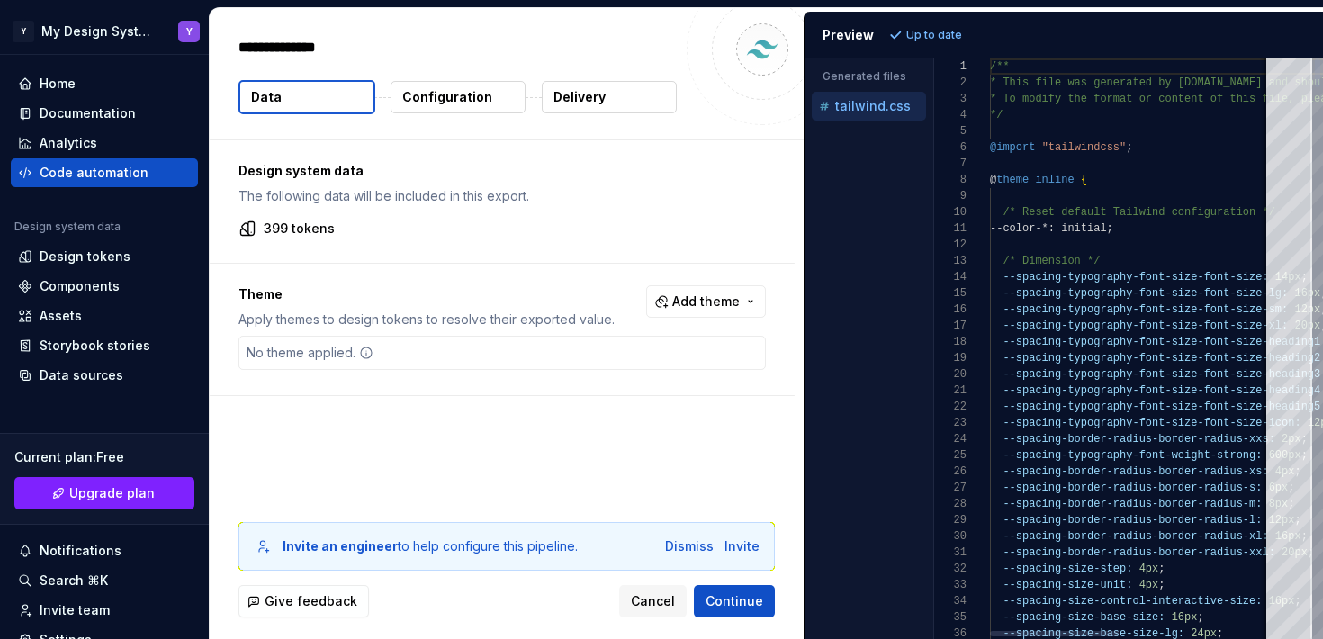
type textarea "*"
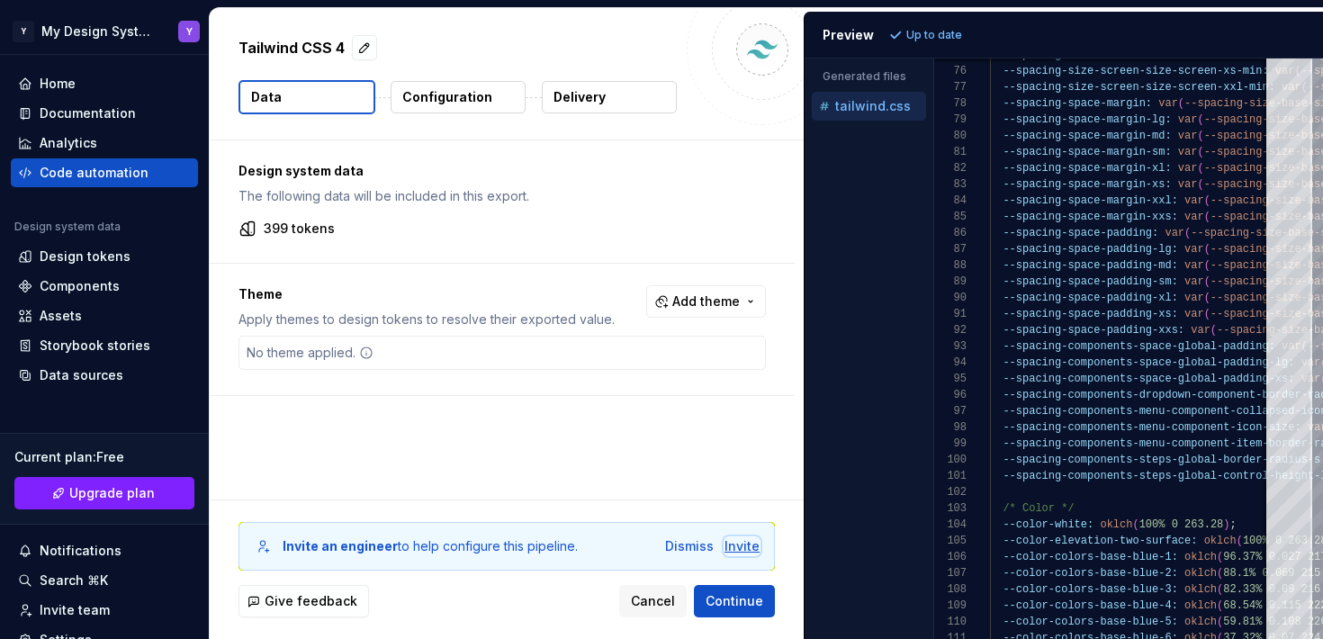
click at [745, 549] on div "Invite" at bounding box center [742, 546] width 35 height 18
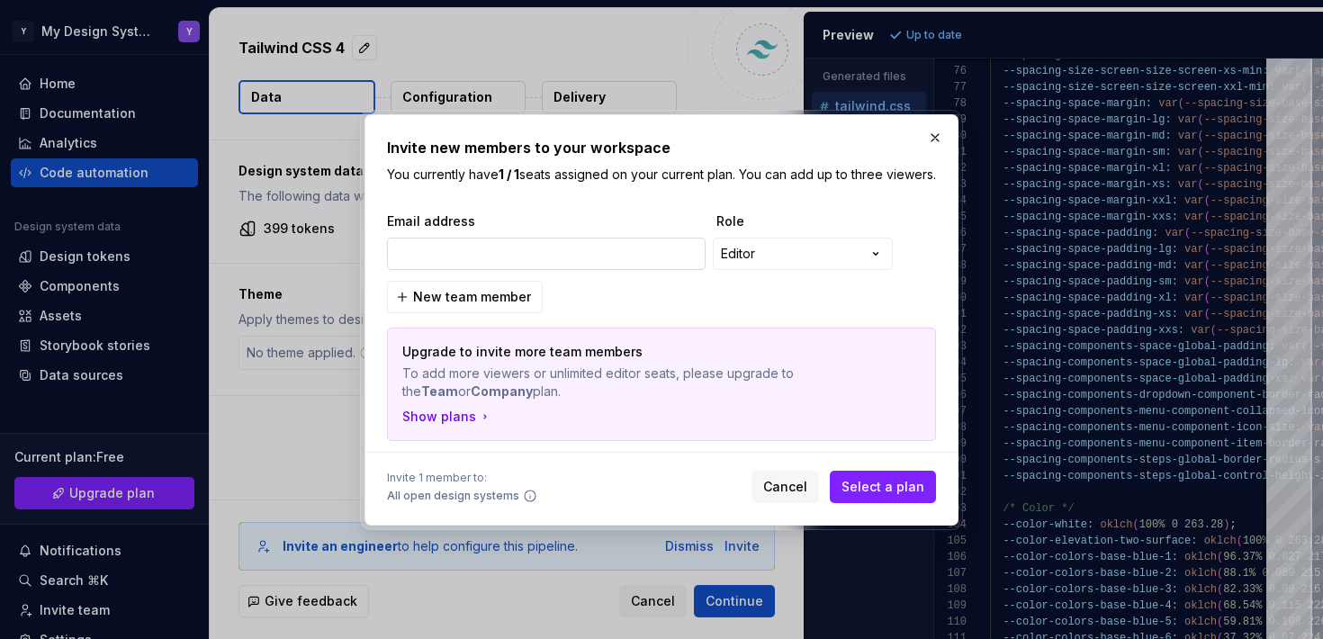
click at [533, 261] on input "email" at bounding box center [546, 254] width 319 height 32
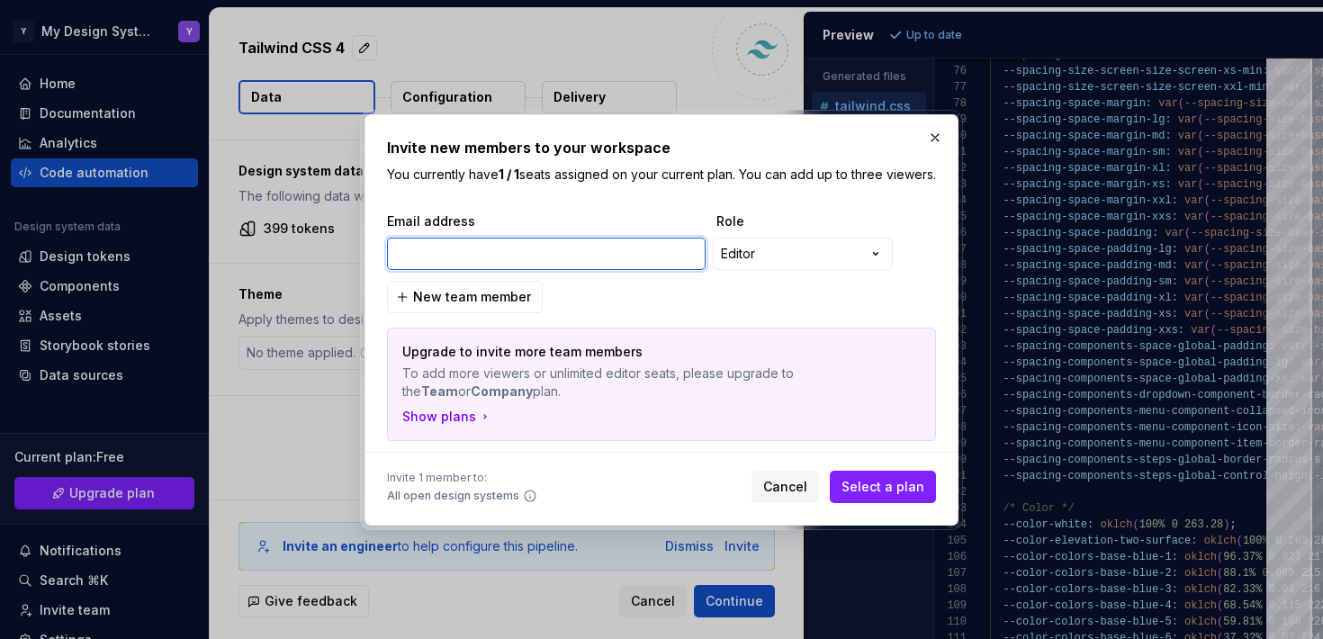
paste input "[EMAIL_ADDRESS][DOMAIN_NAME]"
type input "[EMAIL_ADDRESS][DOMAIN_NAME]"
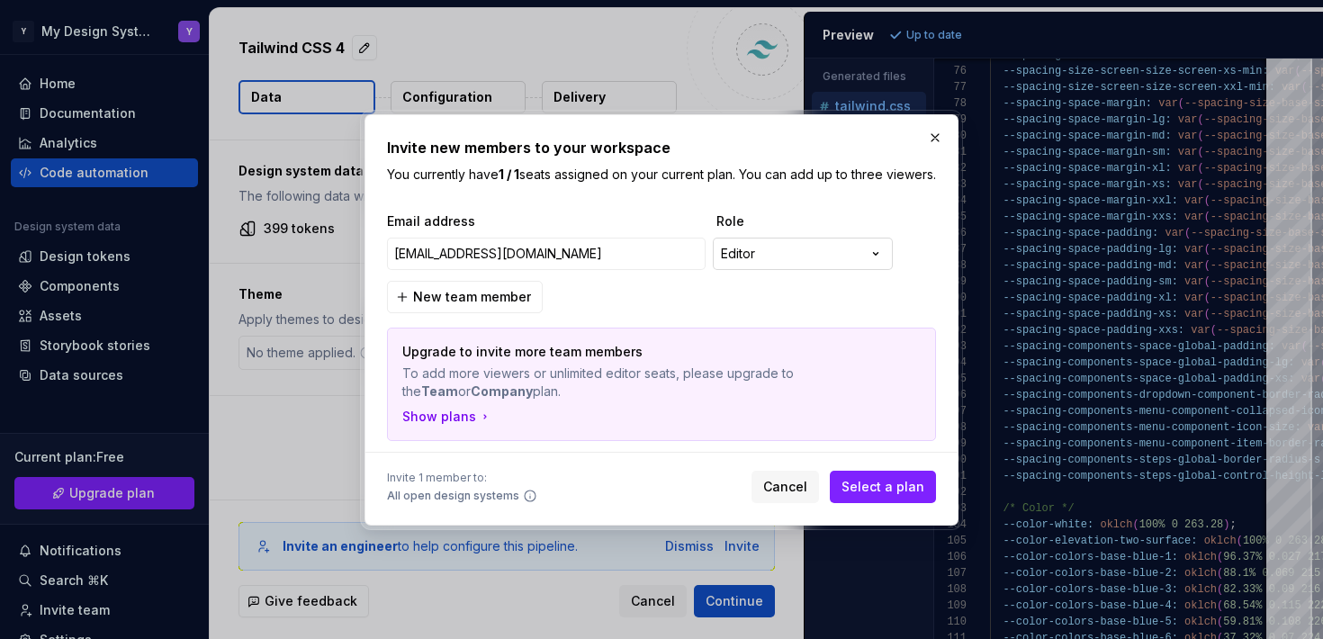
click at [805, 248] on div "**********" at bounding box center [661, 319] width 1323 height 639
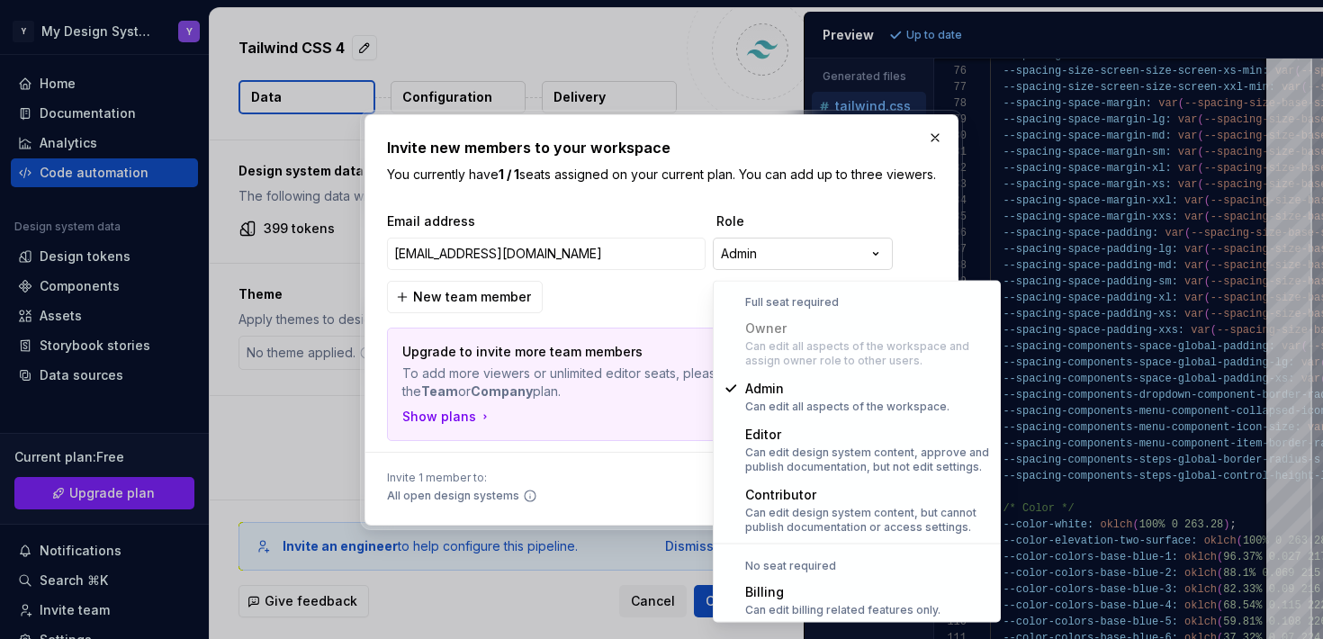
click at [782, 258] on div "**********" at bounding box center [661, 319] width 1323 height 639
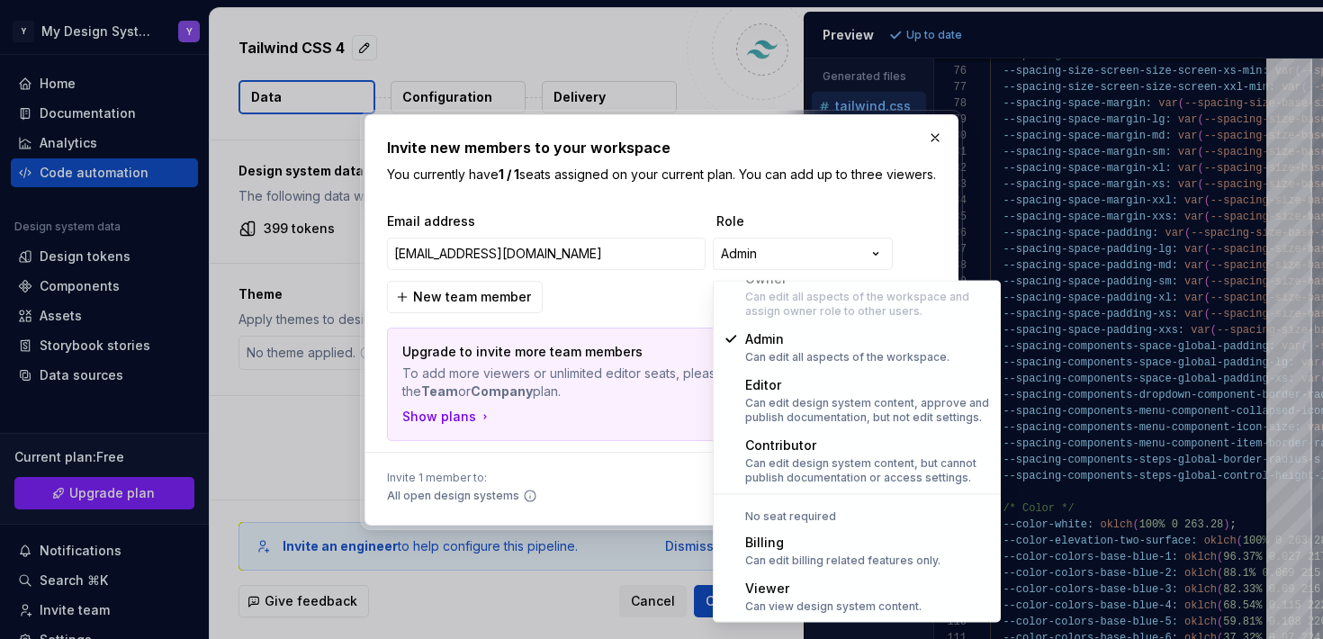
select select "******"
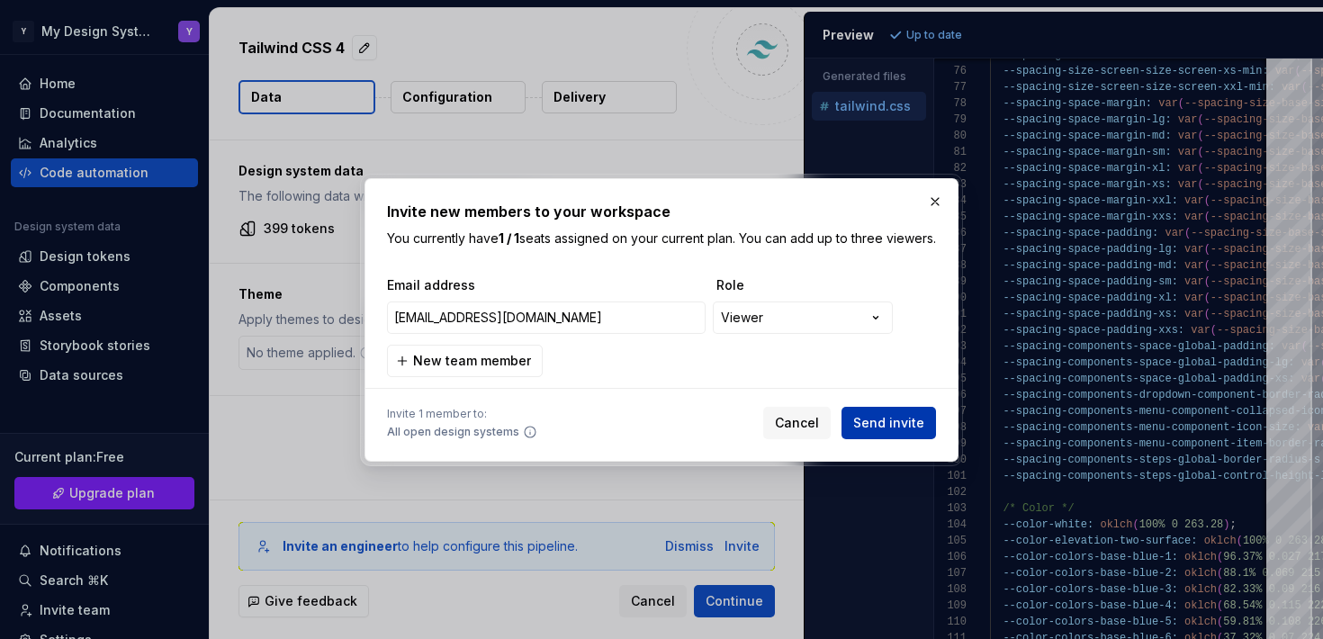
click at [891, 432] on span "Send invite" at bounding box center [888, 423] width 71 height 18
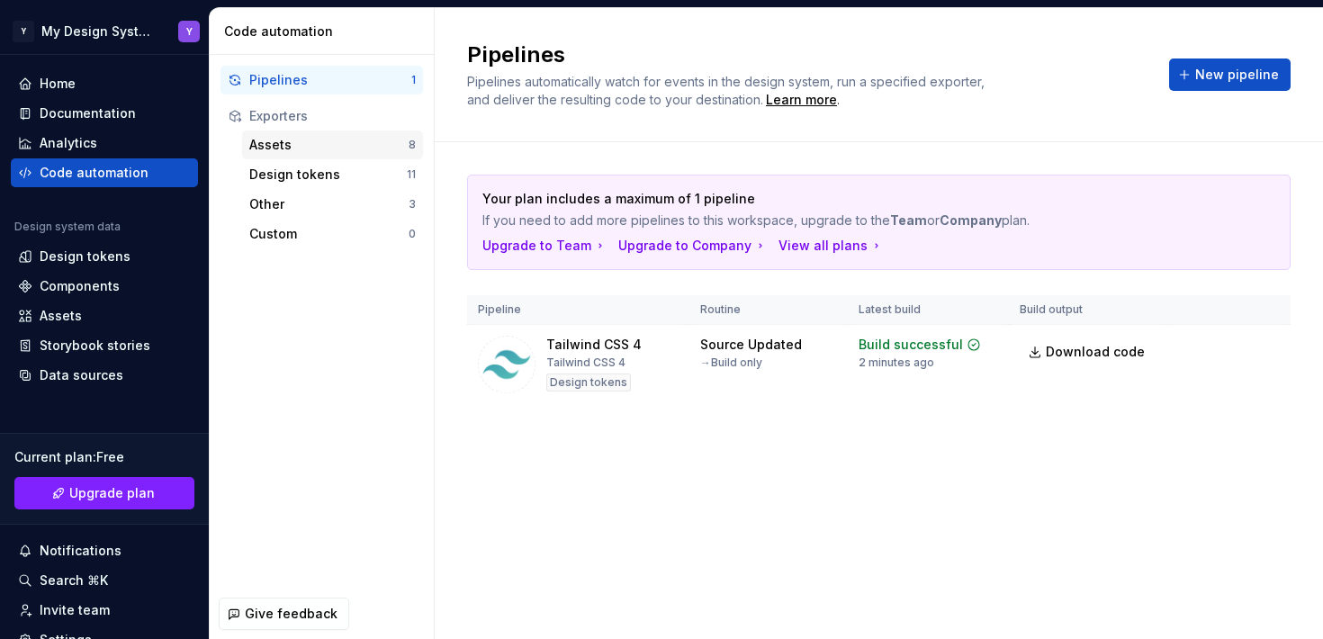
click at [359, 143] on div "Assets" at bounding box center [328, 145] width 159 height 18
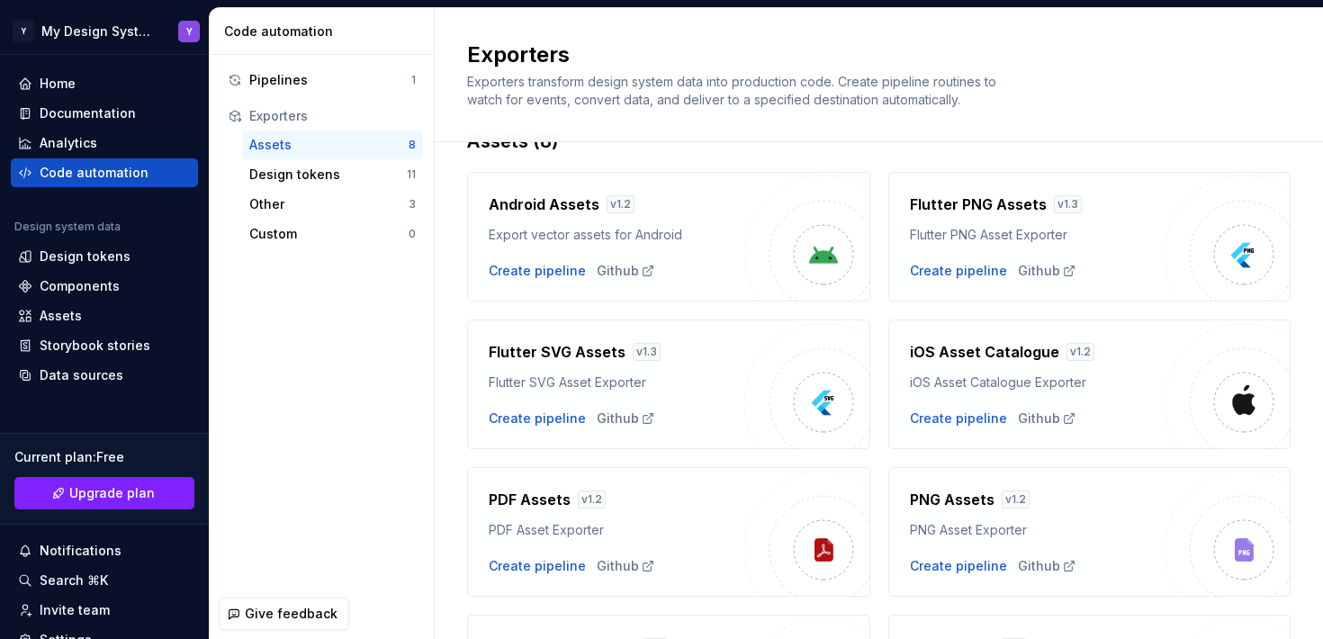
scroll to position [50, 0]
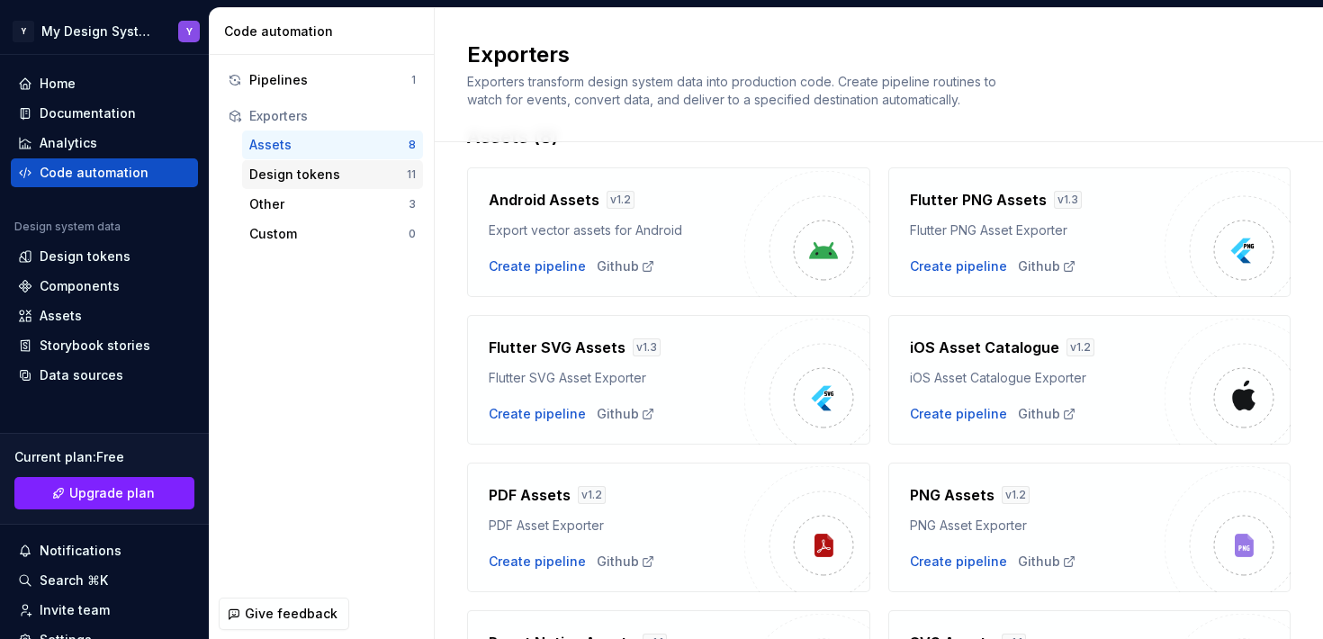
click at [283, 175] on div "Design tokens" at bounding box center [328, 175] width 158 height 18
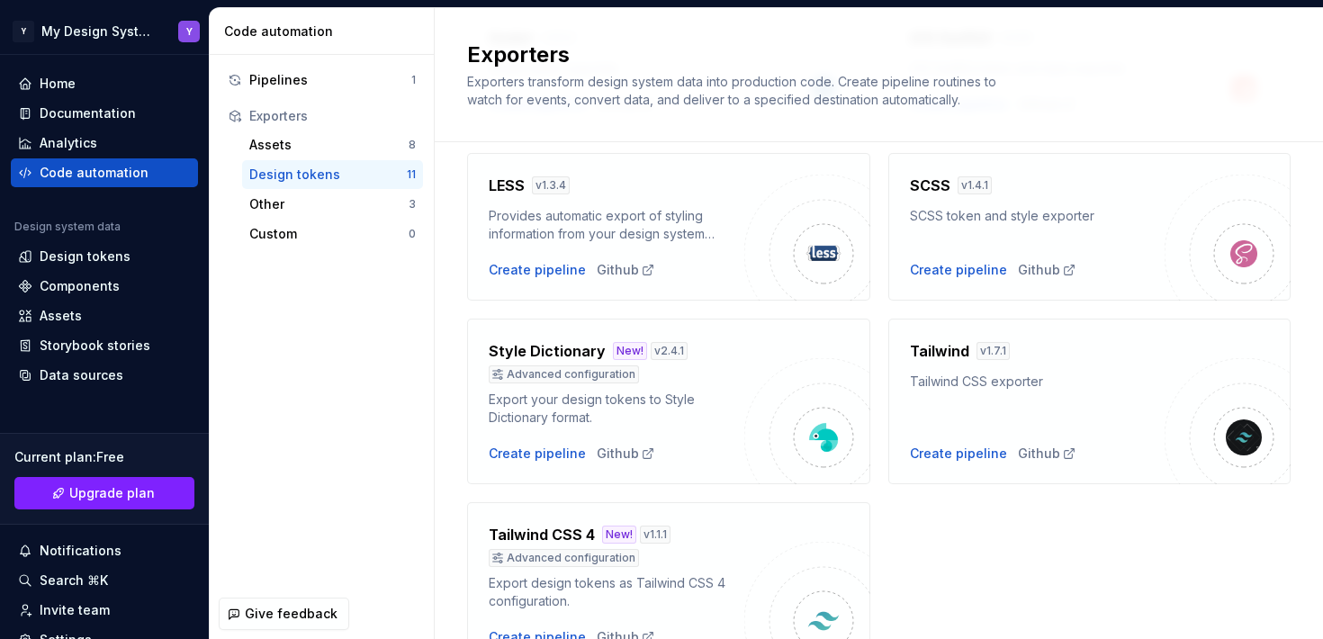
scroll to position [600, 0]
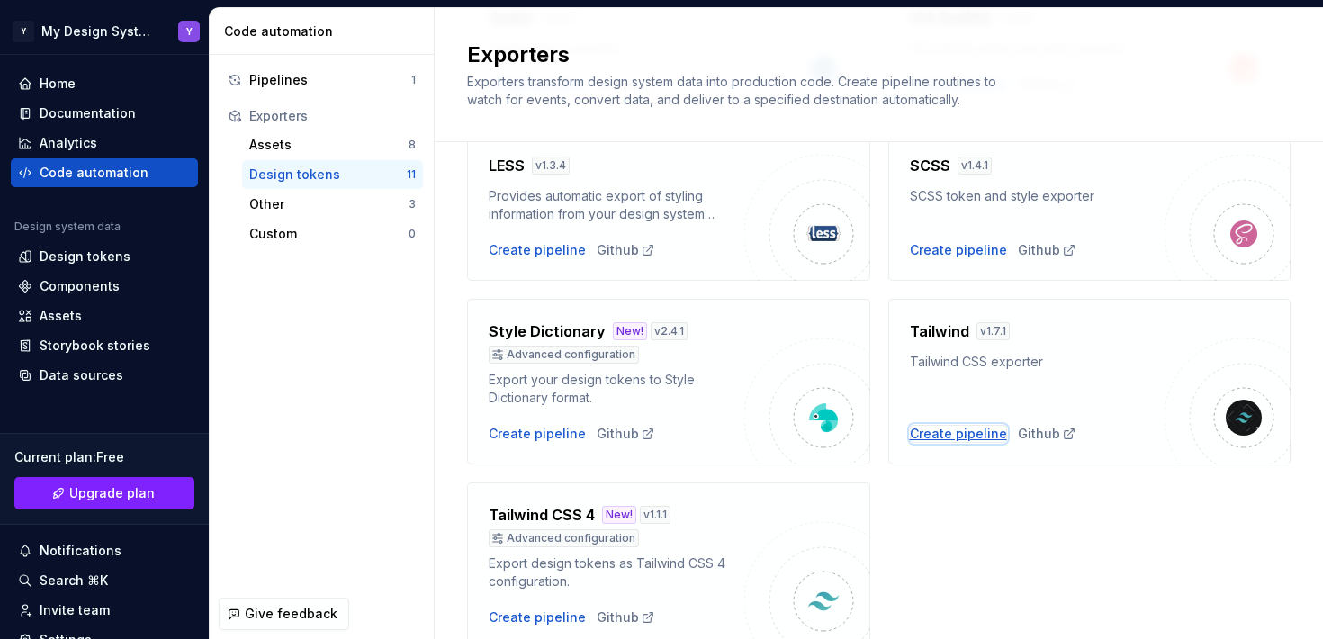
click at [934, 433] on div "Create pipeline" at bounding box center [958, 434] width 97 height 18
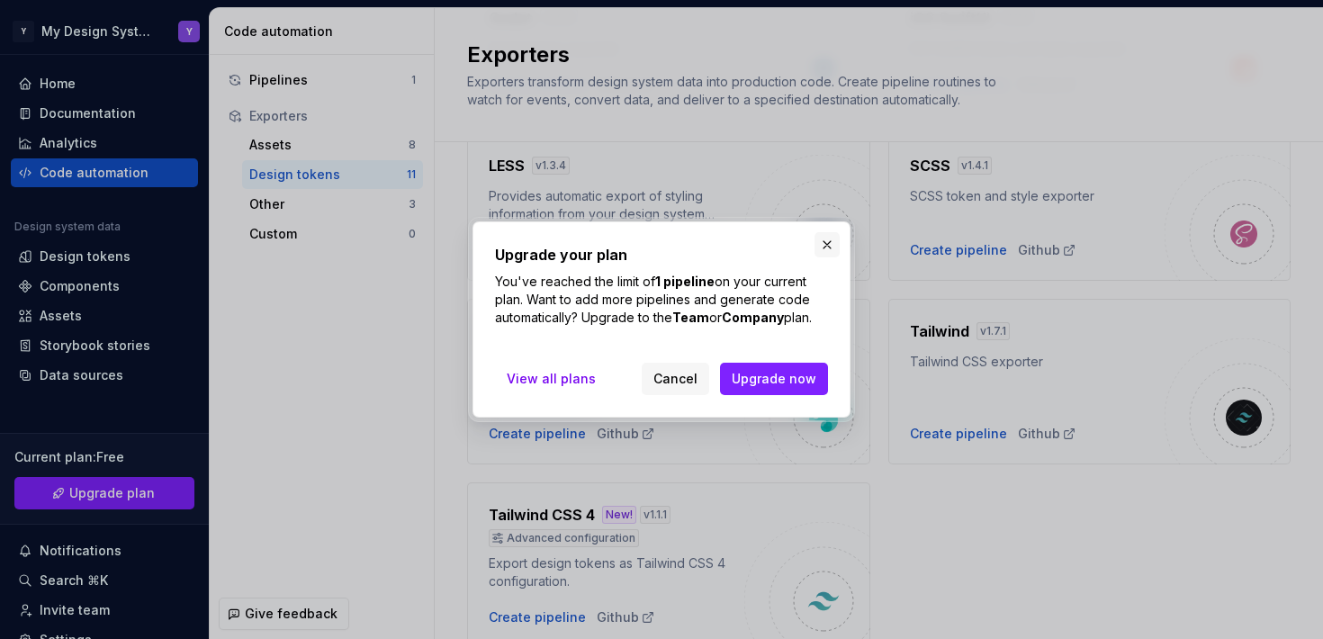
click at [824, 241] on button "button" at bounding box center [827, 244] width 25 height 25
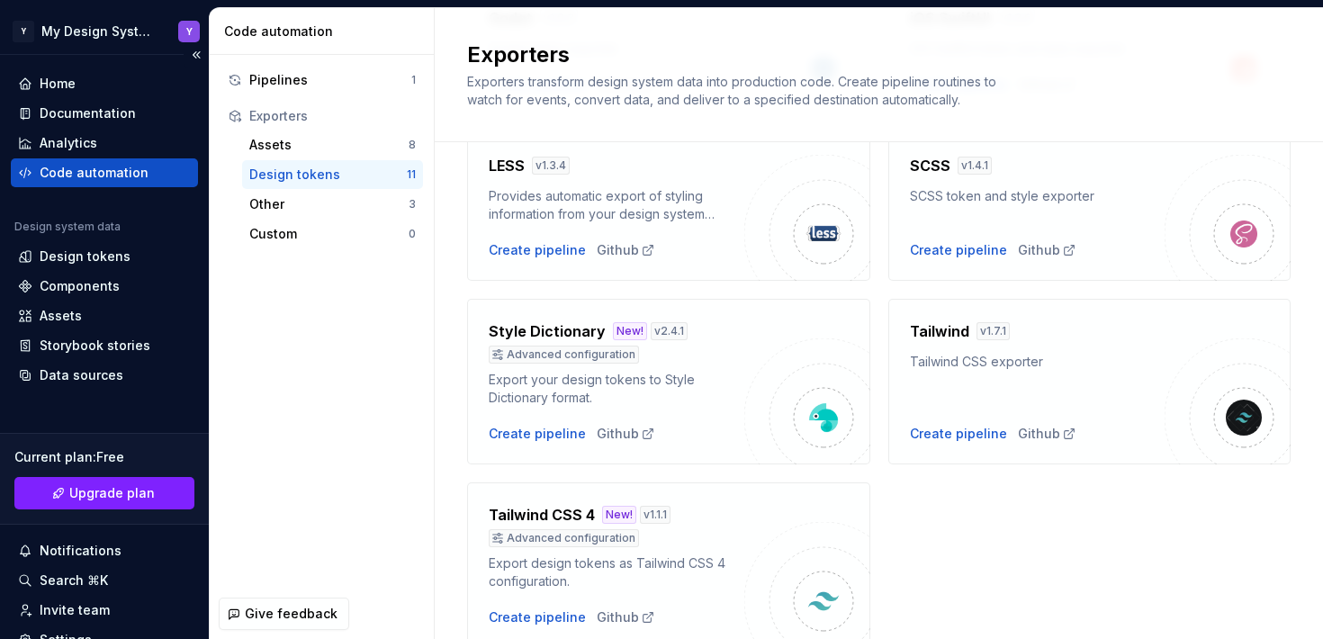
scroll to position [17, 0]
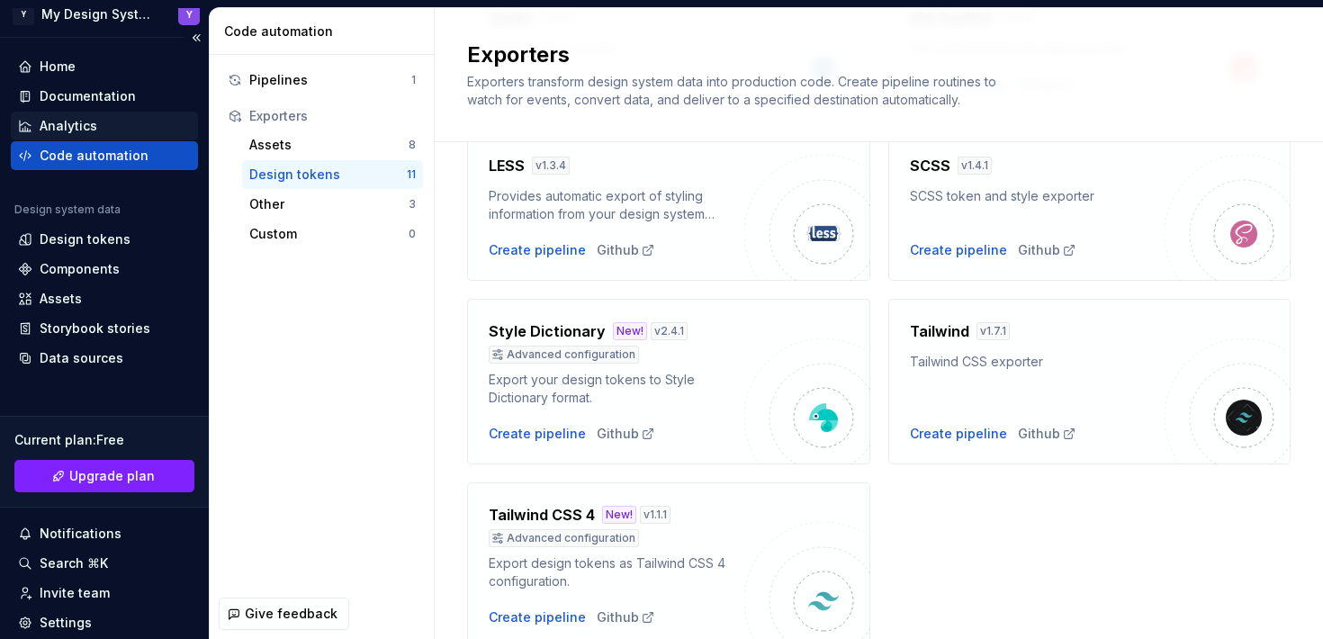
click at [100, 123] on div "Analytics" at bounding box center [104, 126] width 173 height 18
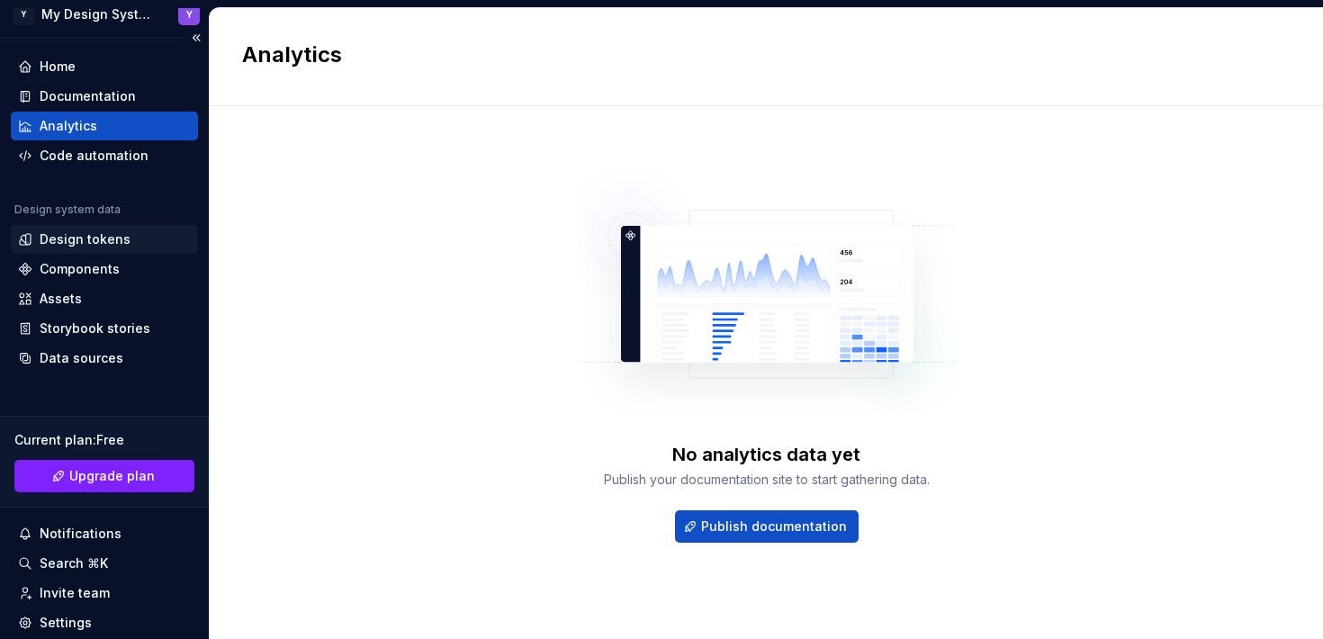
click at [58, 232] on div "Design tokens" at bounding box center [85, 239] width 91 height 18
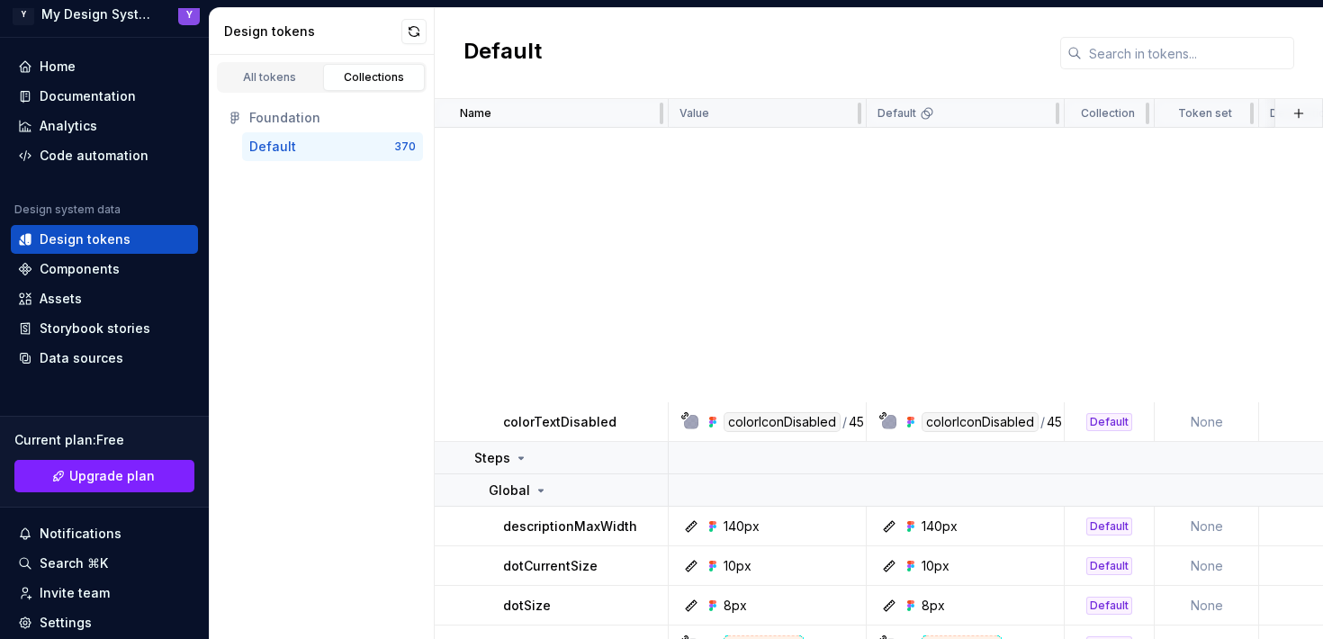
scroll to position [13832, 0]
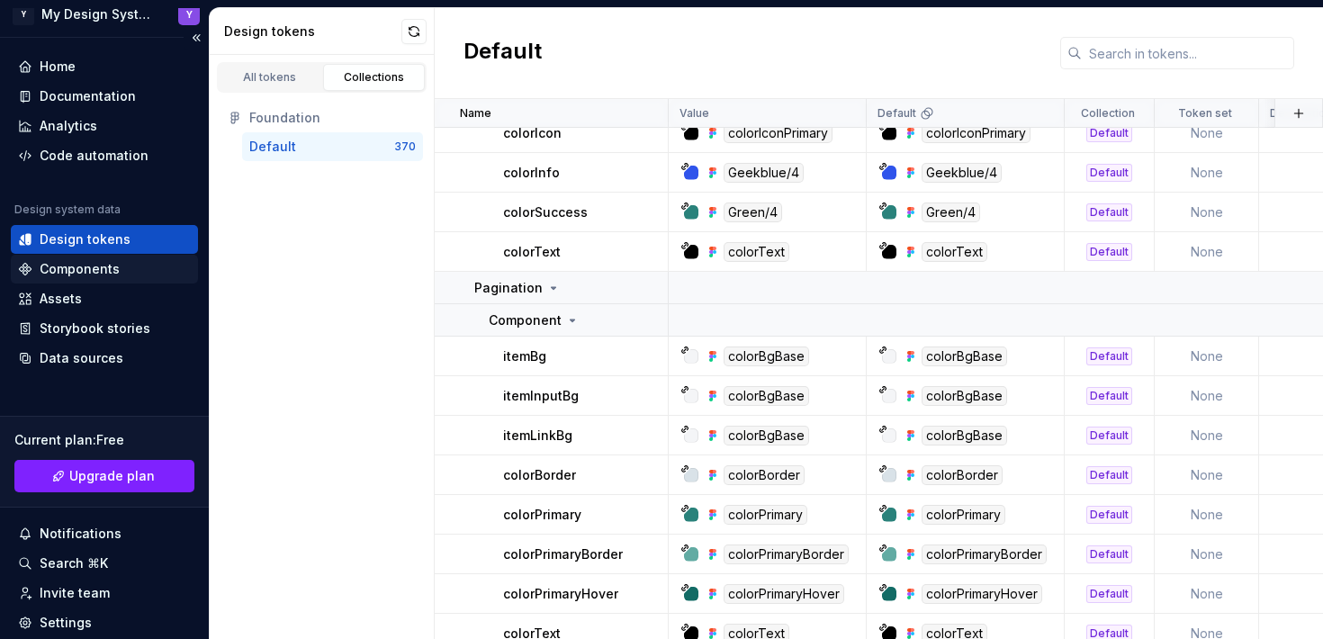
click at [116, 266] on div "Components" at bounding box center [80, 269] width 80 height 18
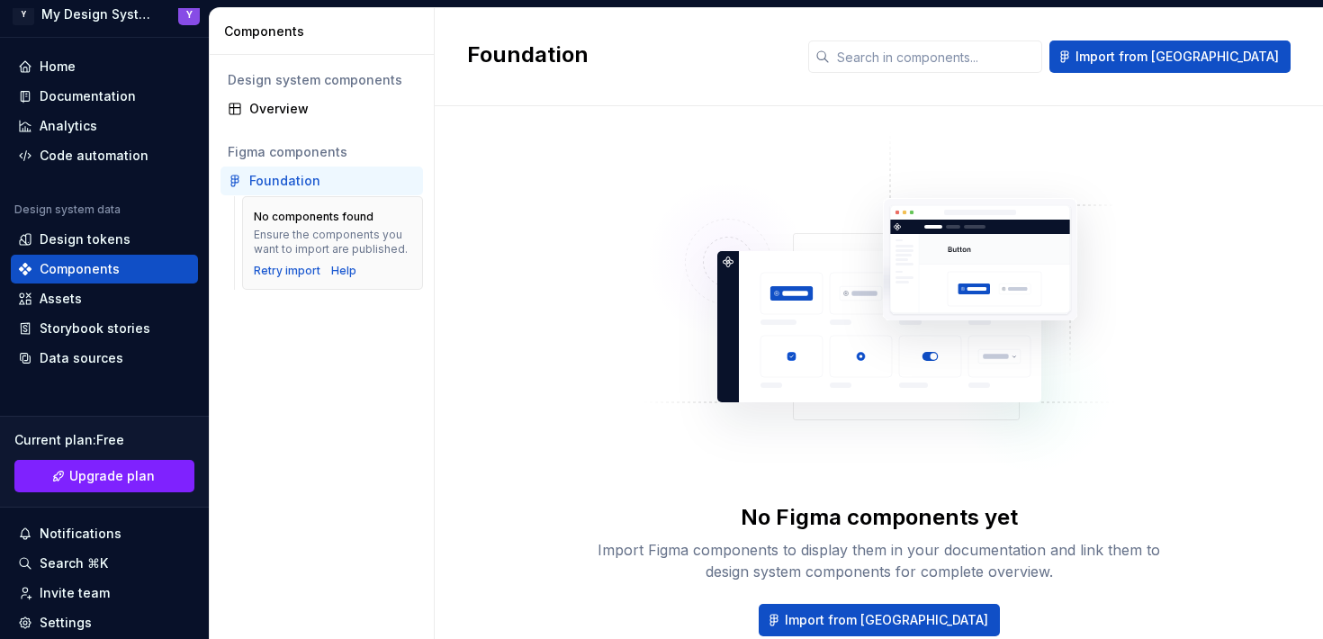
scroll to position [98, 0]
